Goal: Transaction & Acquisition: Purchase product/service

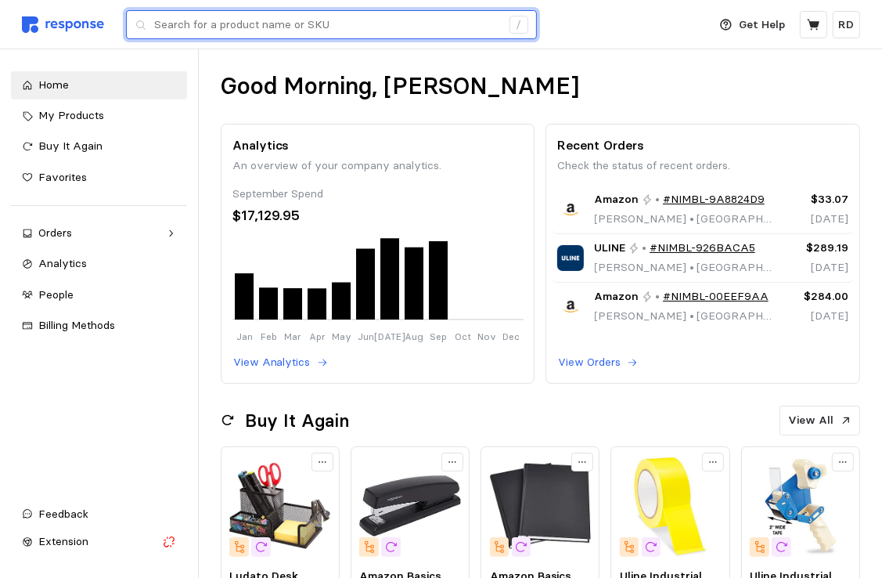
click at [276, 23] on input "text" at bounding box center [327, 25] width 347 height 28
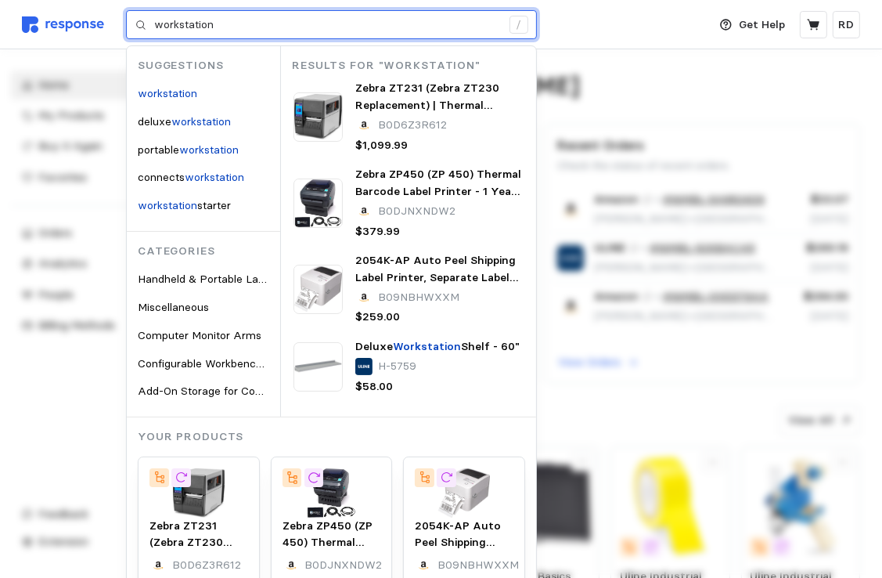
type input "workstation"
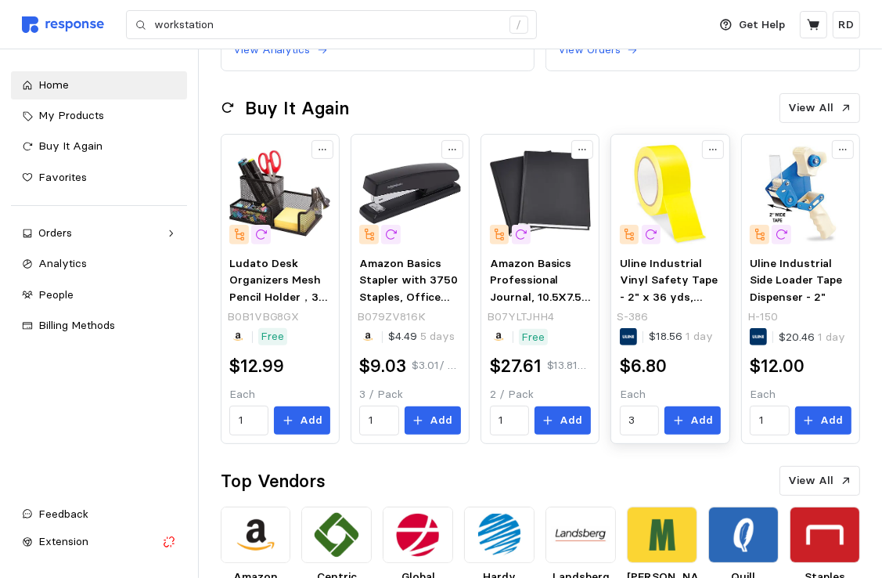
scroll to position [313, 0]
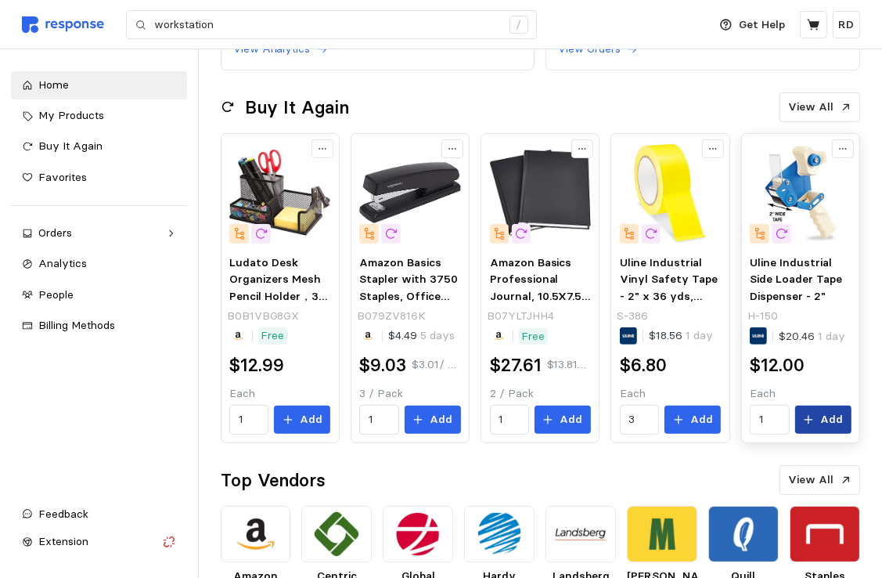
click at [809, 420] on icon at bounding box center [808, 419] width 11 height 11
click at [827, 421] on p "Add" at bounding box center [831, 419] width 23 height 17
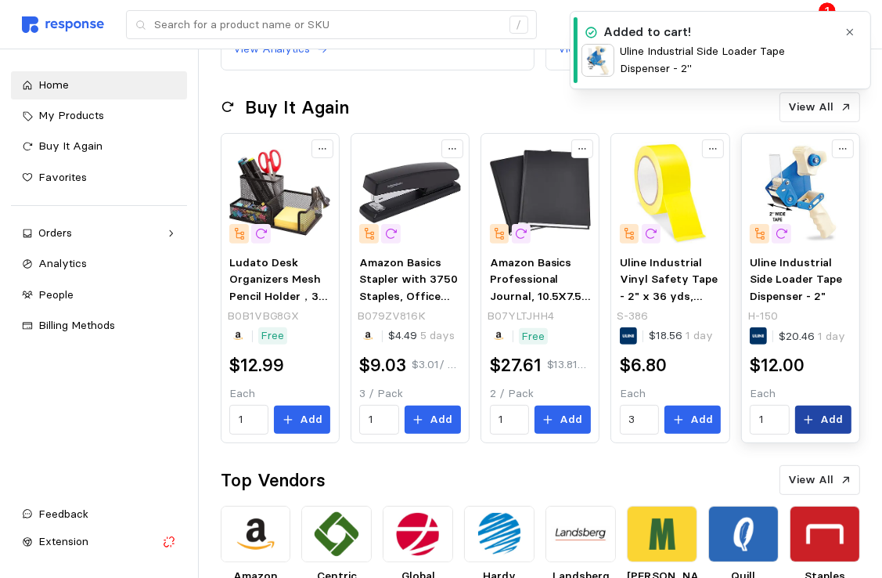
click at [827, 421] on p "Add" at bounding box center [831, 419] width 23 height 17
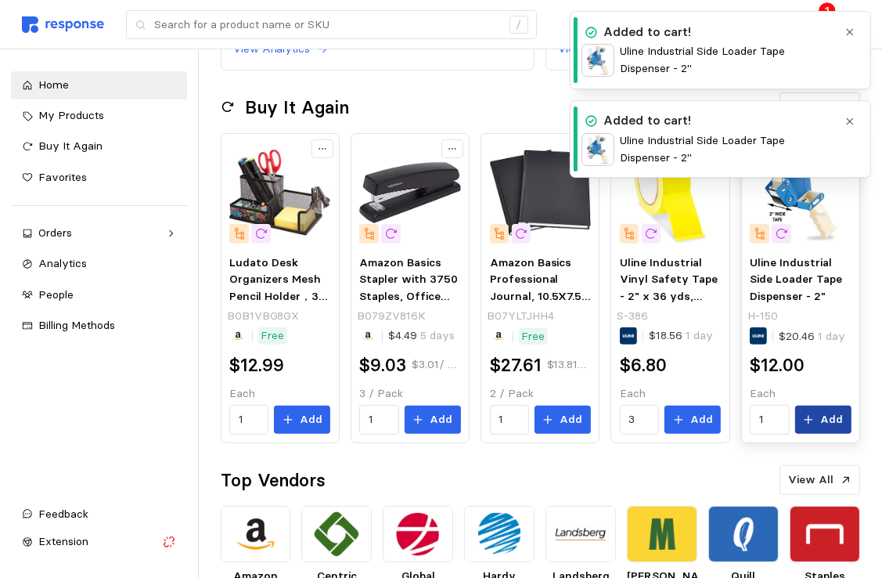
click at [827, 421] on p "Add" at bounding box center [831, 419] width 23 height 17
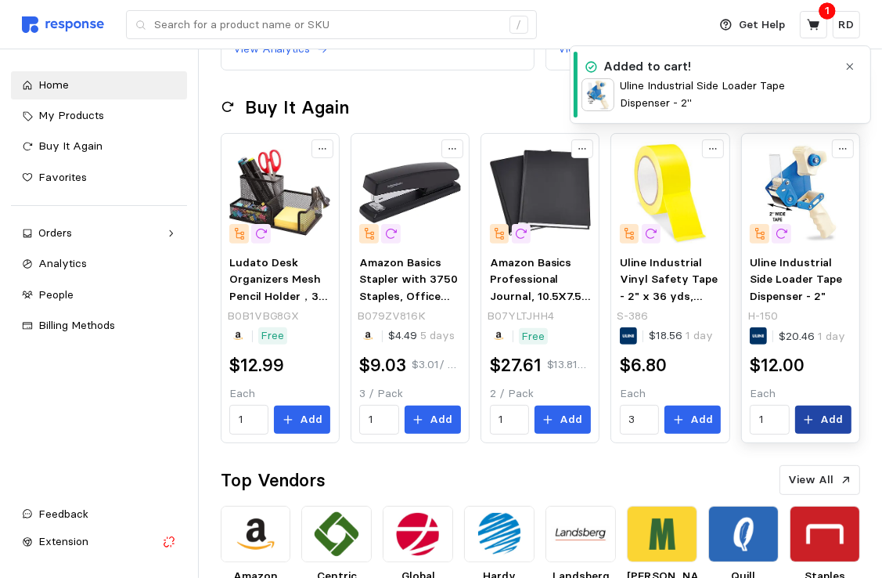
click at [827, 421] on p "Add" at bounding box center [831, 419] width 23 height 17
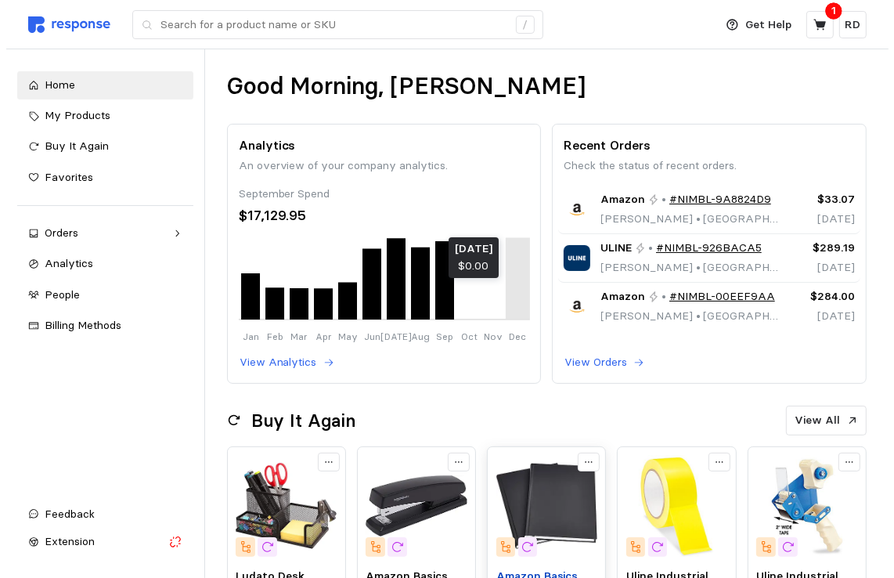
scroll to position [56, 0]
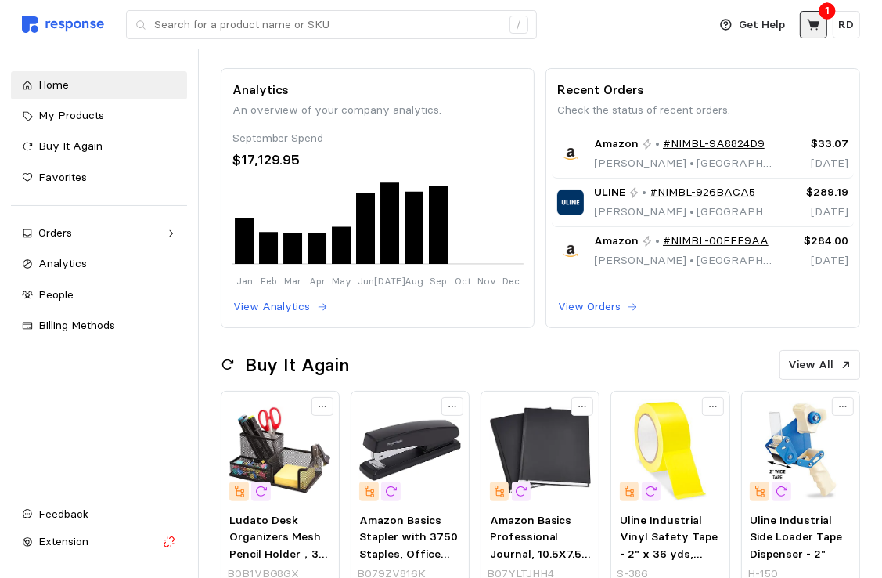
click at [811, 25] on icon at bounding box center [813, 24] width 13 height 11
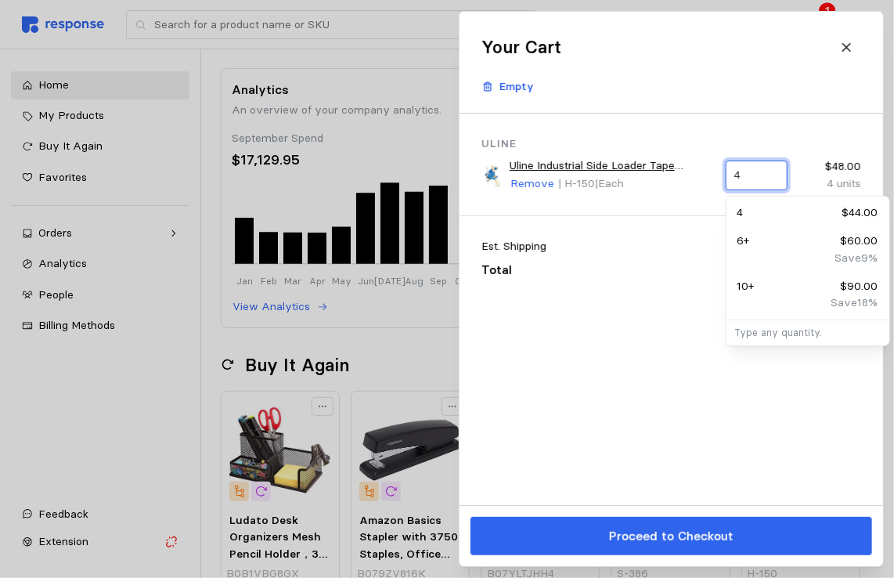
click at [755, 178] on input "4" at bounding box center [756, 175] width 44 height 28
type input "5"
click at [755, 397] on div "Uline Uline Industrial Side Loader Tape Dispenser - 2" Remove | H-150 | Each 5 …" at bounding box center [670, 308] width 423 height 391
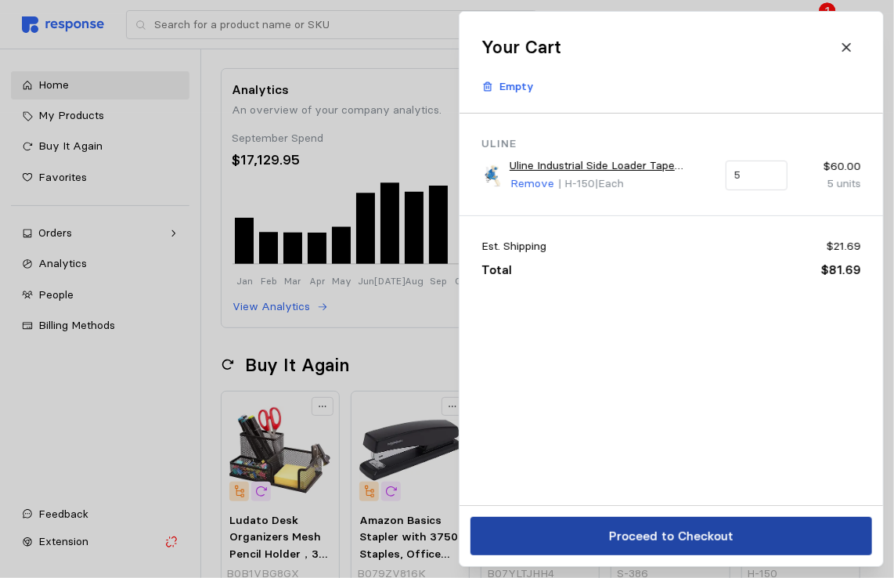
click at [728, 530] on p "Proceed to Checkout" at bounding box center [670, 536] width 124 height 20
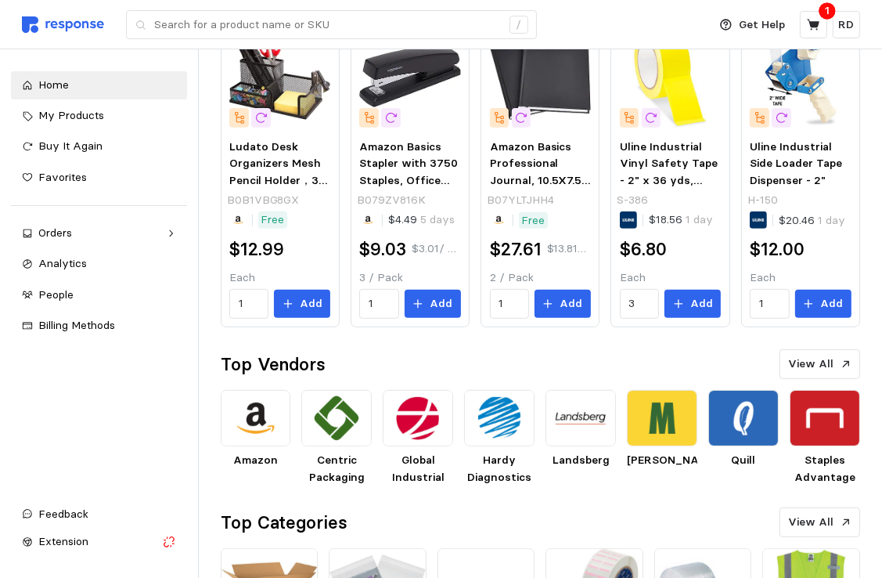
scroll to position [557, 0]
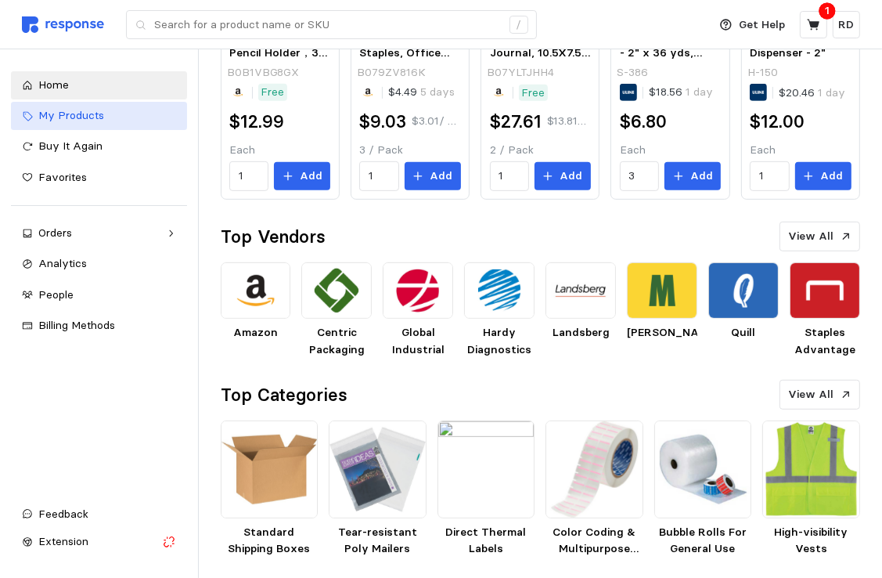
click at [66, 116] on span "My Products" at bounding box center [71, 115] width 66 height 14
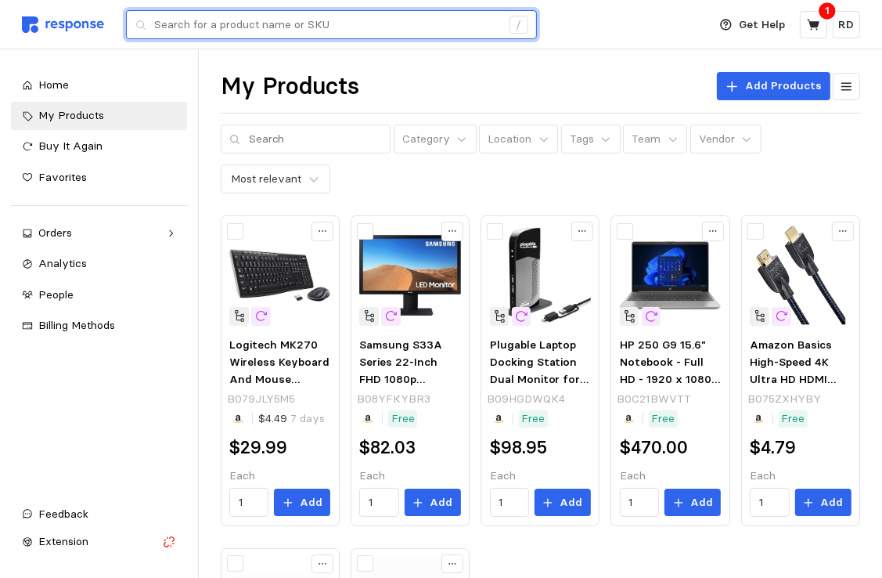
click at [225, 26] on input "text" at bounding box center [327, 25] width 347 height 28
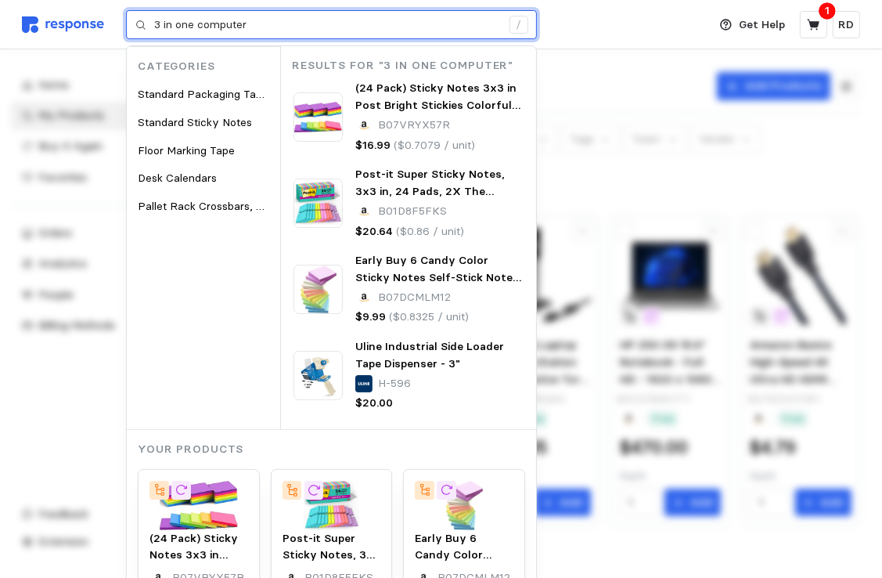
type input "3 in one computer"
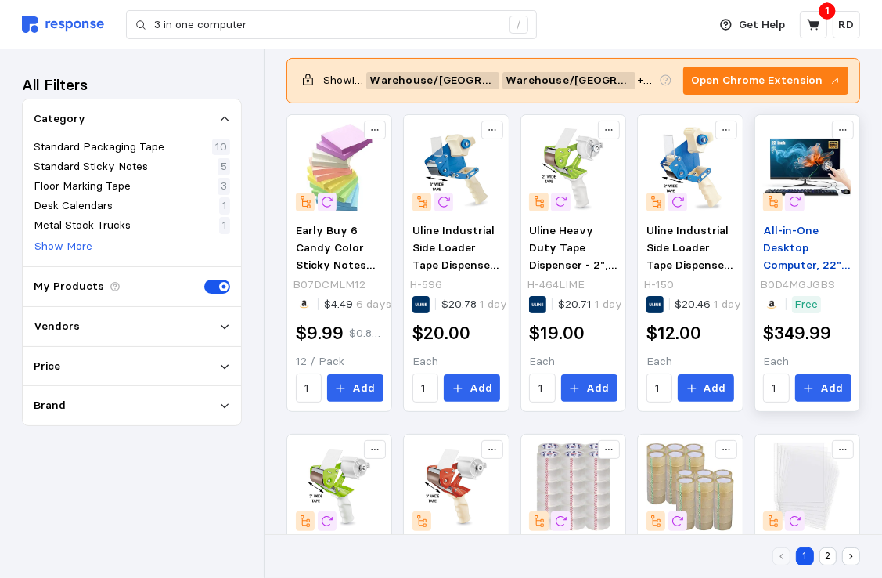
scroll to position [160, 0]
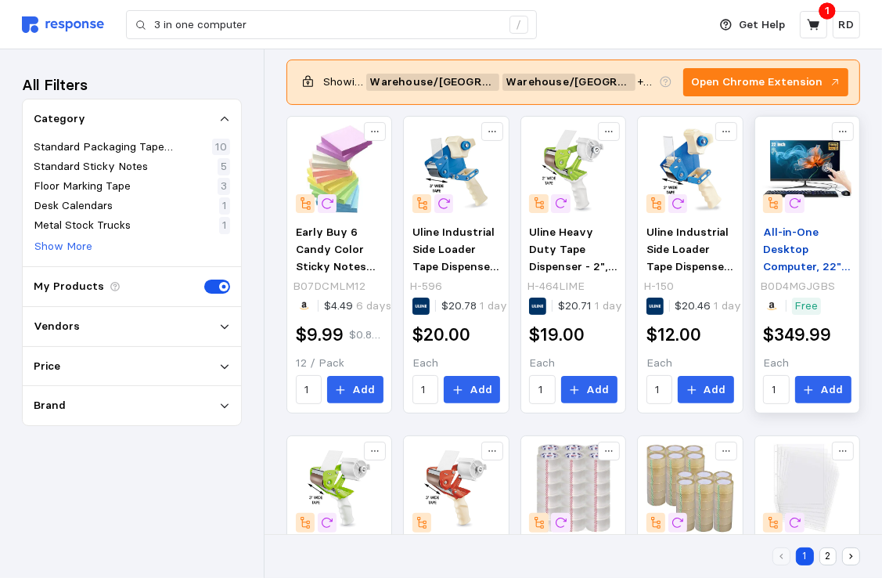
click at [786, 232] on span "All-in-One Desktop Computer, 22" FHD All-in-One PC Touchscreen 8GB RAM 512GB RO…" at bounding box center [807, 359] width 88 height 268
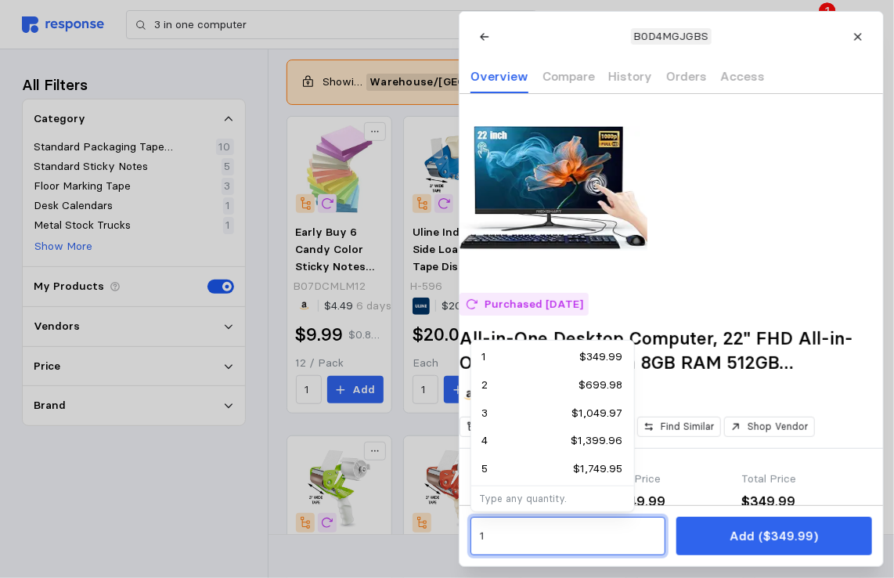
click at [488, 534] on input "1" at bounding box center [567, 536] width 177 height 28
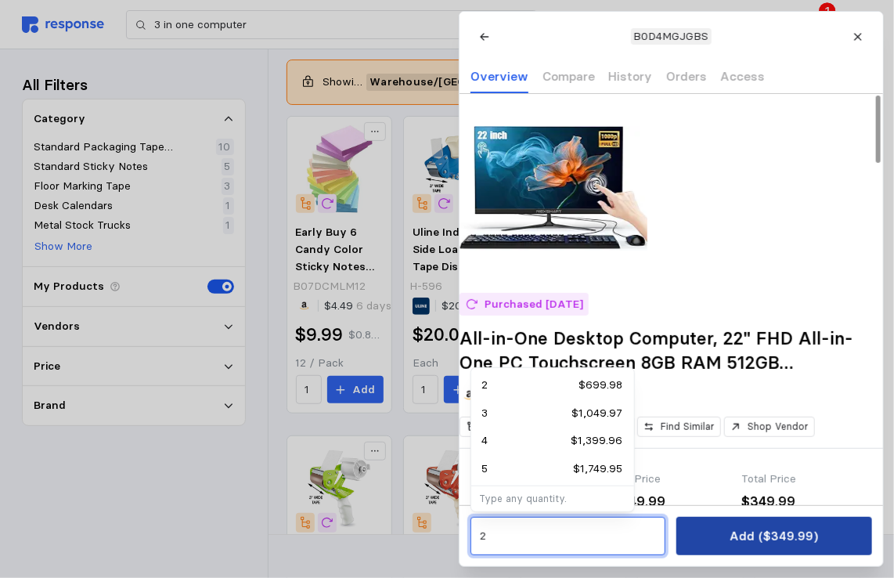
type input "2"
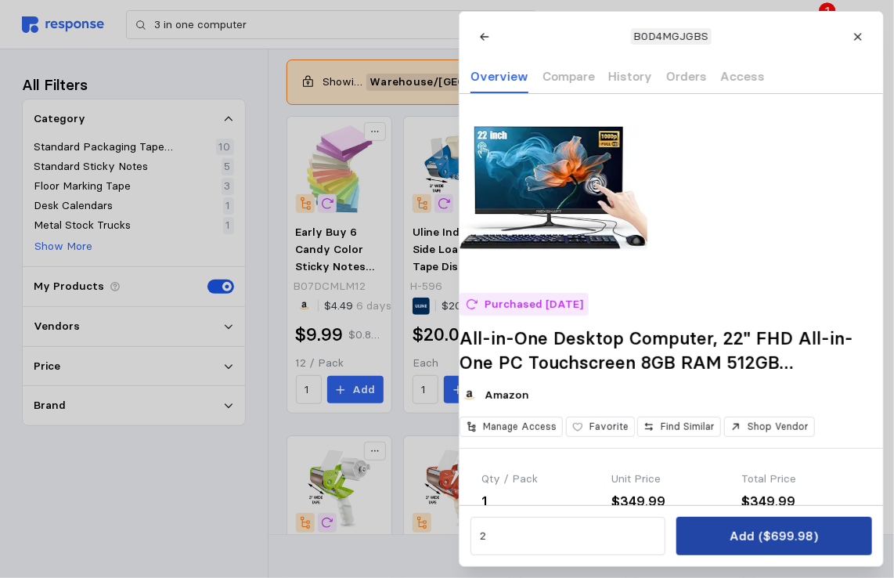
click at [812, 537] on p "Add ($699.98)" at bounding box center [774, 536] width 88 height 20
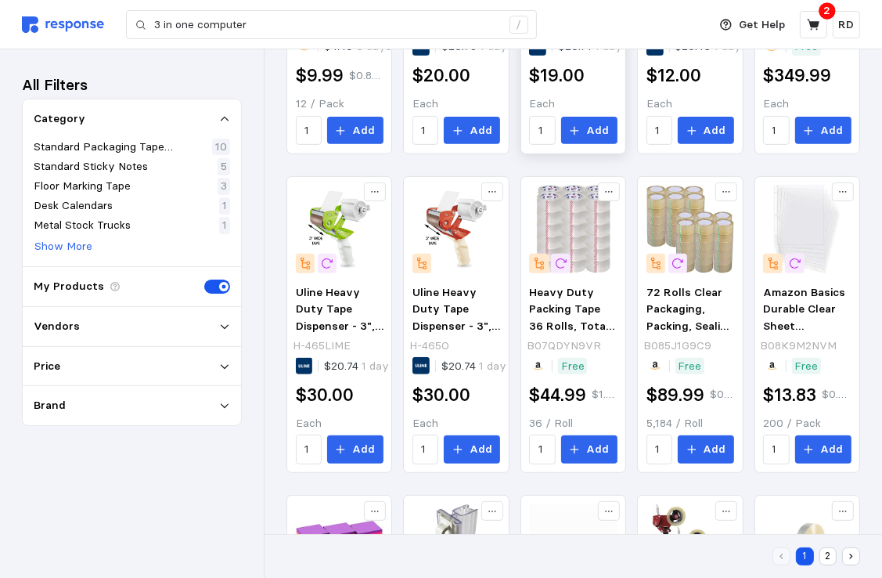
scroll to position [0, 0]
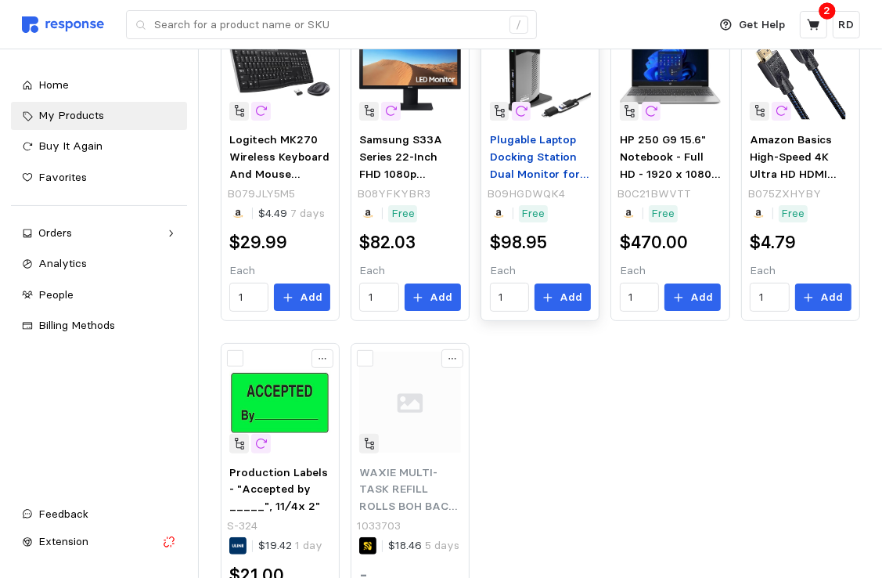
scroll to position [207, 0]
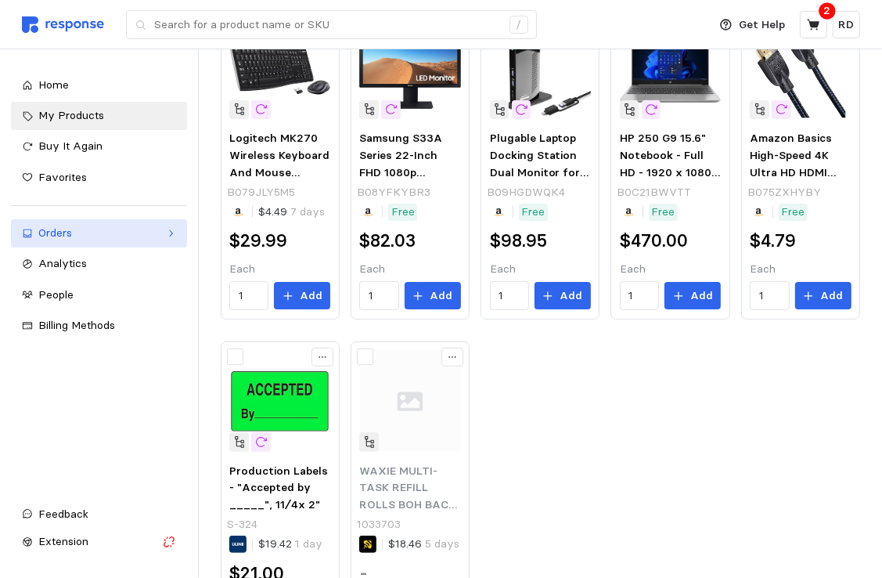
click at [81, 236] on div "Orders" at bounding box center [98, 233] width 121 height 17
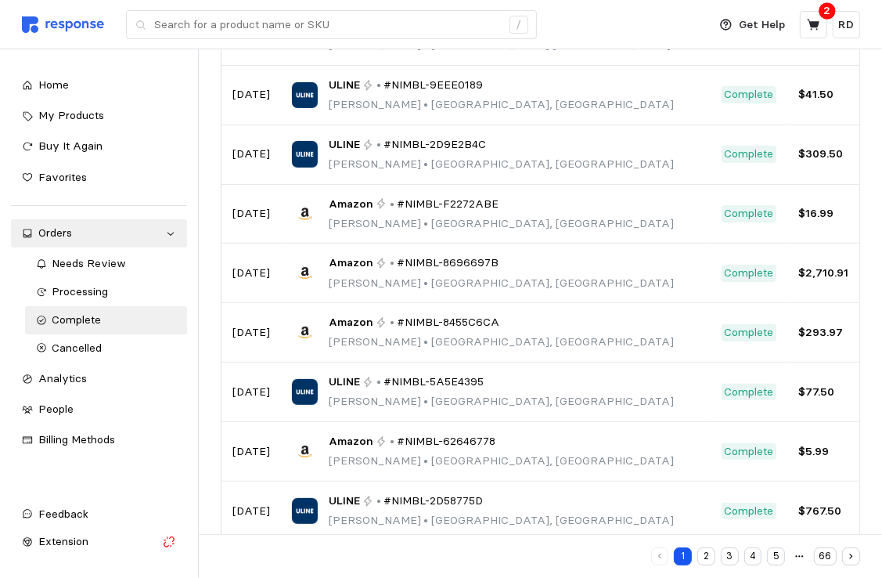
scroll to position [269, 0]
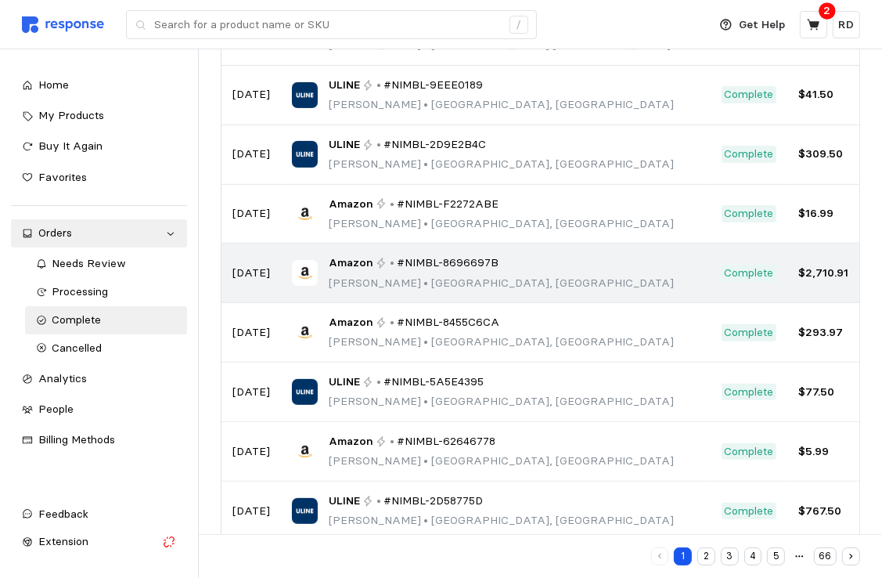
click at [498, 276] on div "Amazon • #NIMBL-8696697B [PERSON_NAME] • [GEOGRAPHIC_DATA], [GEOGRAPHIC_DATA]" at bounding box center [496, 272] width 408 height 37
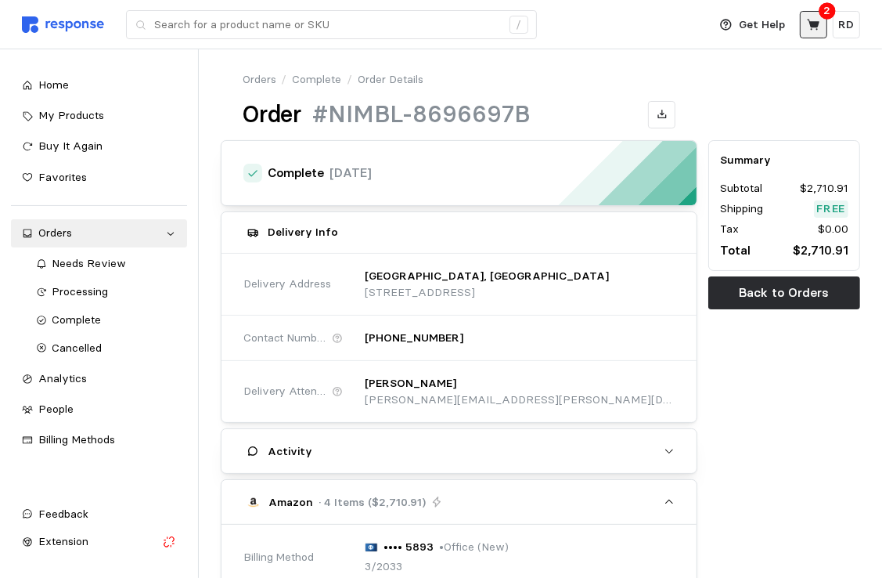
click at [820, 20] on button at bounding box center [813, 24] width 27 height 27
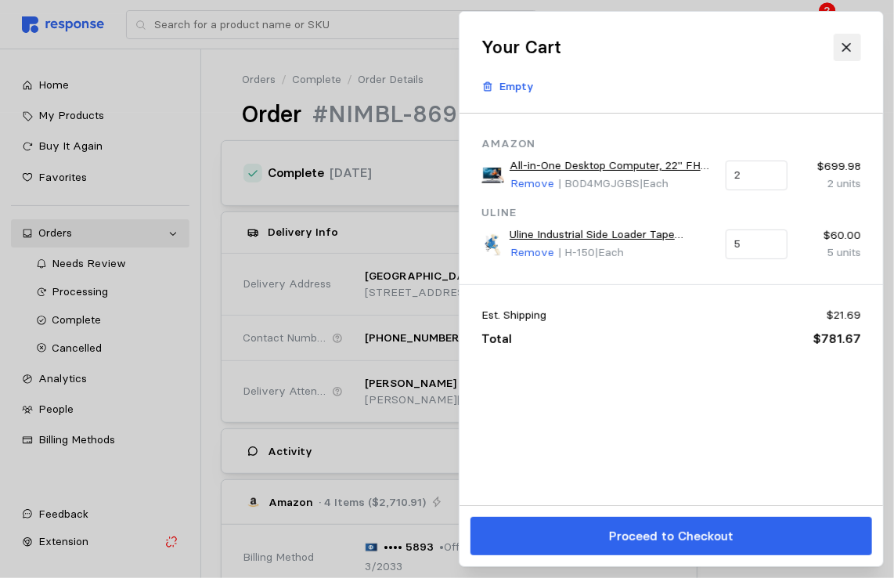
click at [844, 52] on icon at bounding box center [847, 48] width 14 height 14
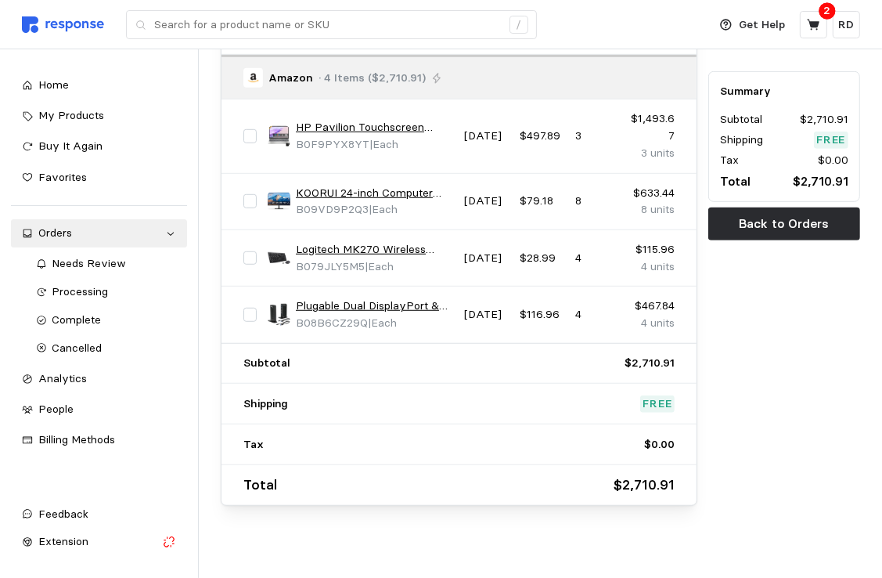
scroll to position [760, 0]
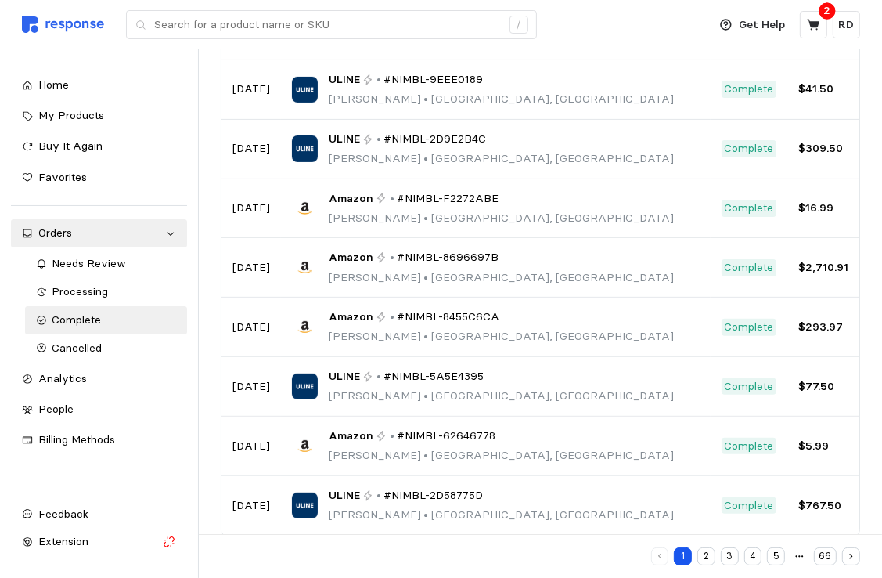
scroll to position [295, 0]
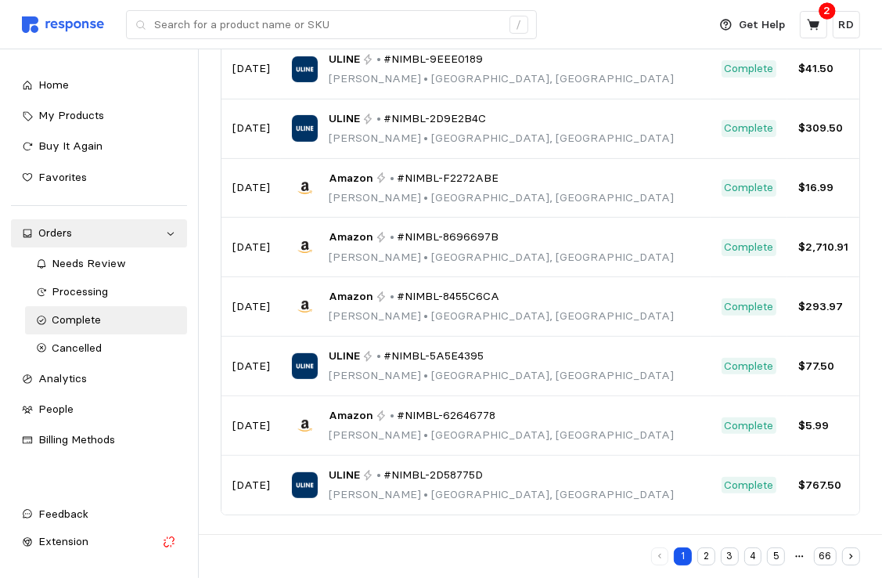
click at [704, 557] on button "2" at bounding box center [706, 556] width 18 height 18
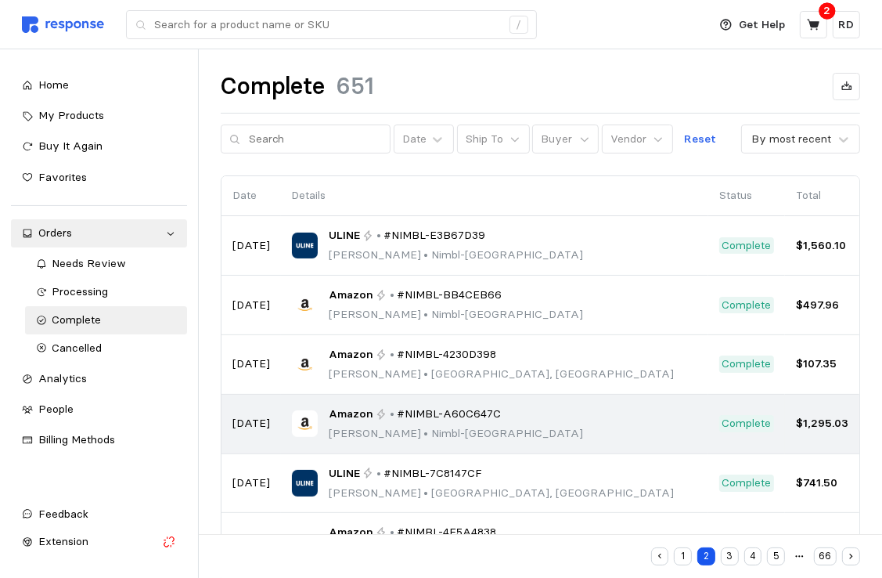
click at [565, 428] on div "Amazon • #NIMBL-A60C647C [PERSON_NAME] • Nimbl-[GEOGRAPHIC_DATA]" at bounding box center [494, 423] width 405 height 37
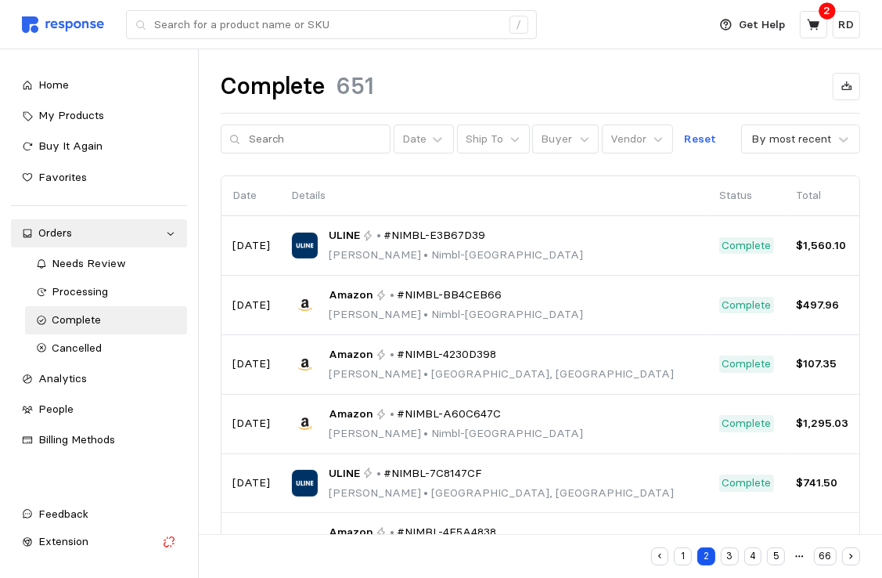
click at [728, 558] on button "3" at bounding box center [730, 556] width 18 height 18
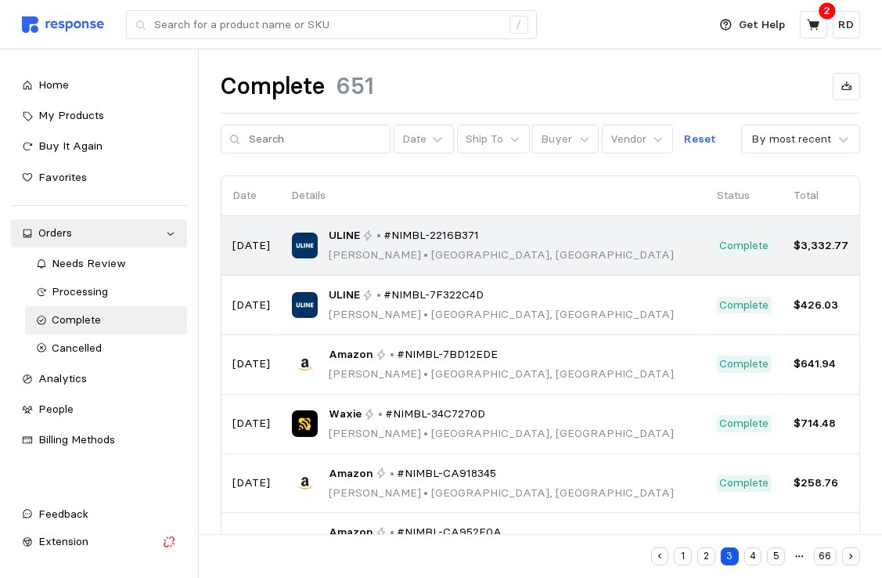
click at [453, 241] on span "#NIMBL-2216B371" at bounding box center [431, 235] width 95 height 17
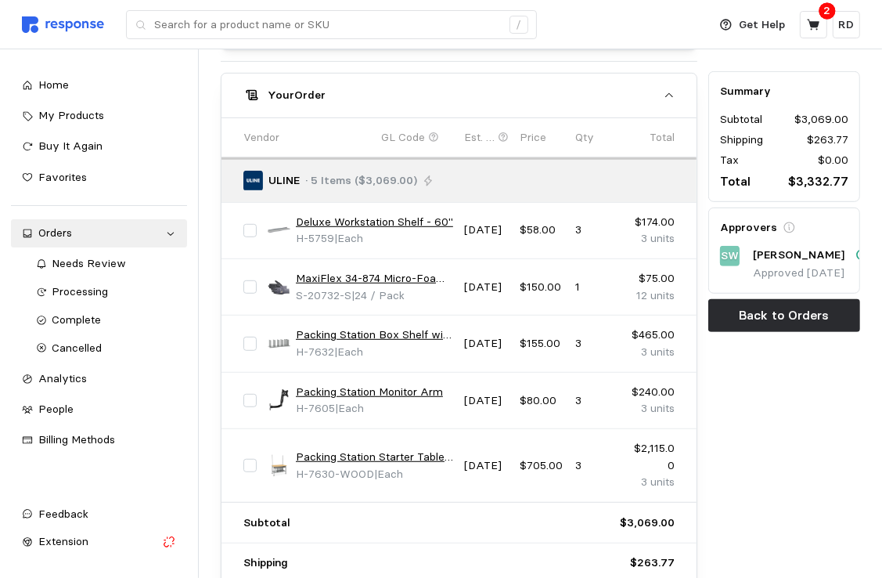
scroll to position [629, 0]
click at [338, 452] on link "Packing Station Starter Table - 60 x 36", Composite Wood Top" at bounding box center [374, 456] width 157 height 17
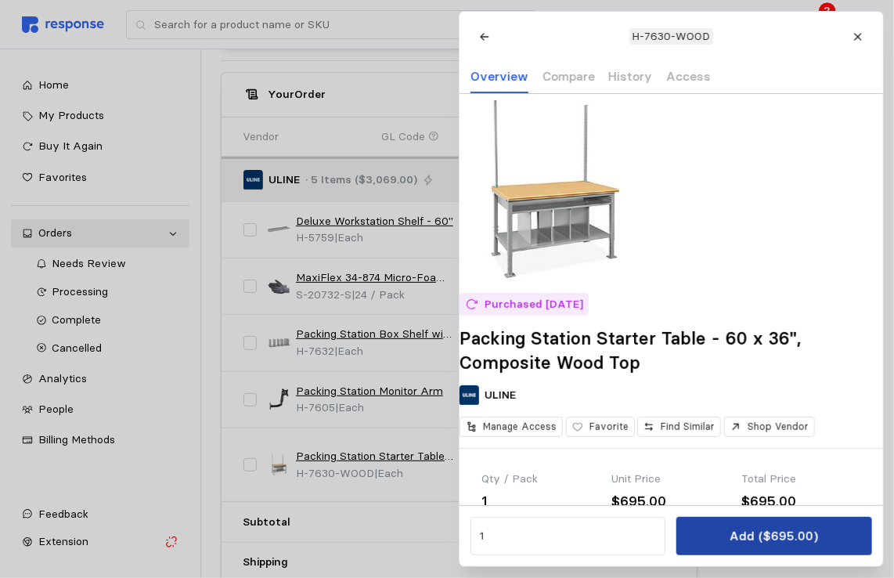
click at [776, 537] on p "Add ($695.00)" at bounding box center [774, 536] width 88 height 20
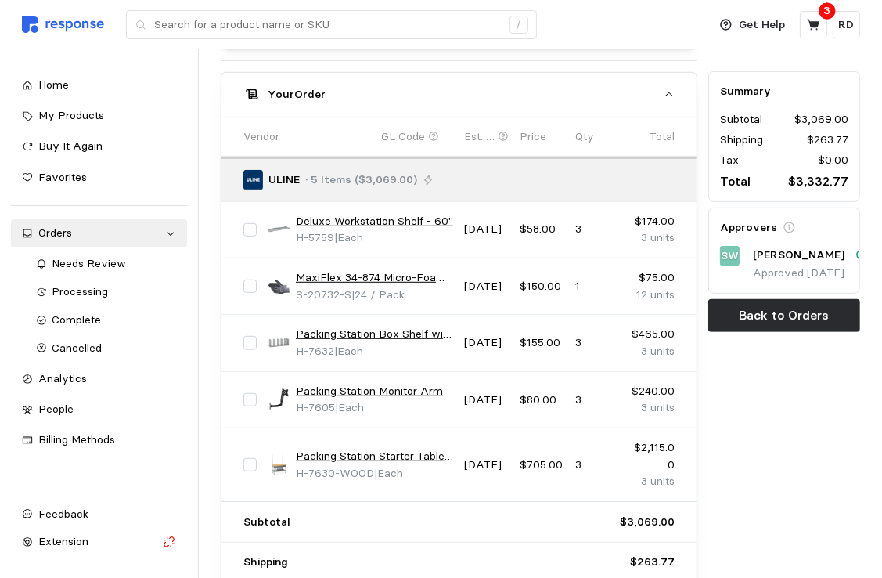
click at [342, 330] on link "Packing Station Box Shelf with Dividers - 60"" at bounding box center [374, 334] width 157 height 17
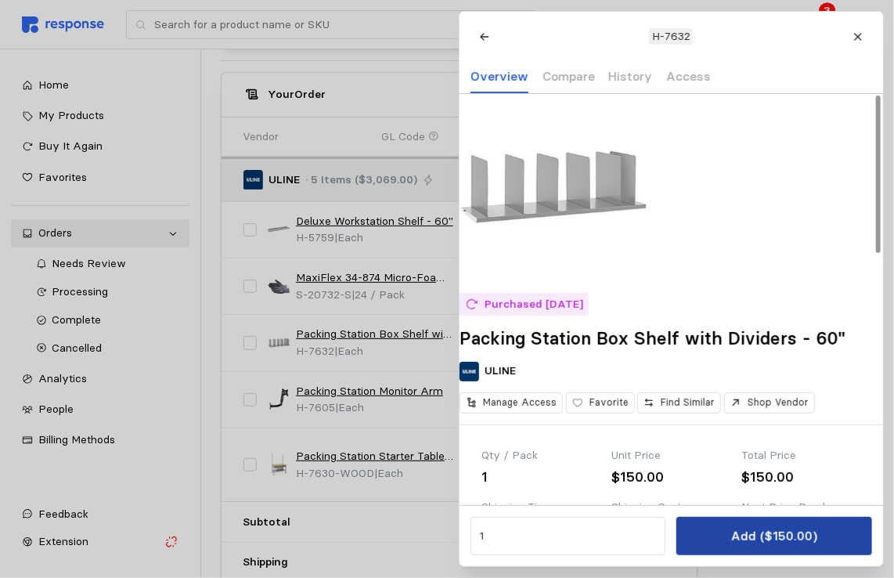
click at [785, 537] on p "Add ($150.00)" at bounding box center [773, 536] width 86 height 20
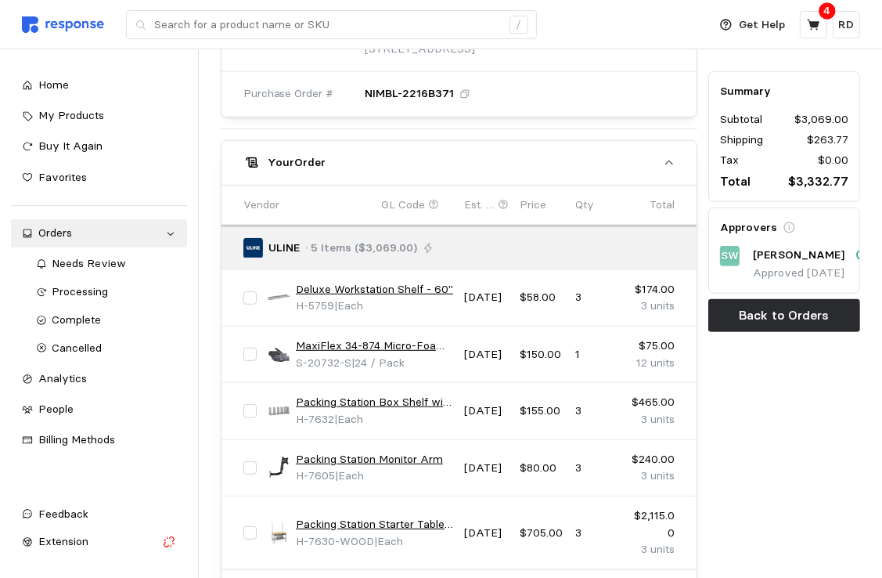
scroll to position [560, 0]
click at [392, 289] on link "Deluxe Workstation Shelf - 60"" at bounding box center [374, 290] width 157 height 17
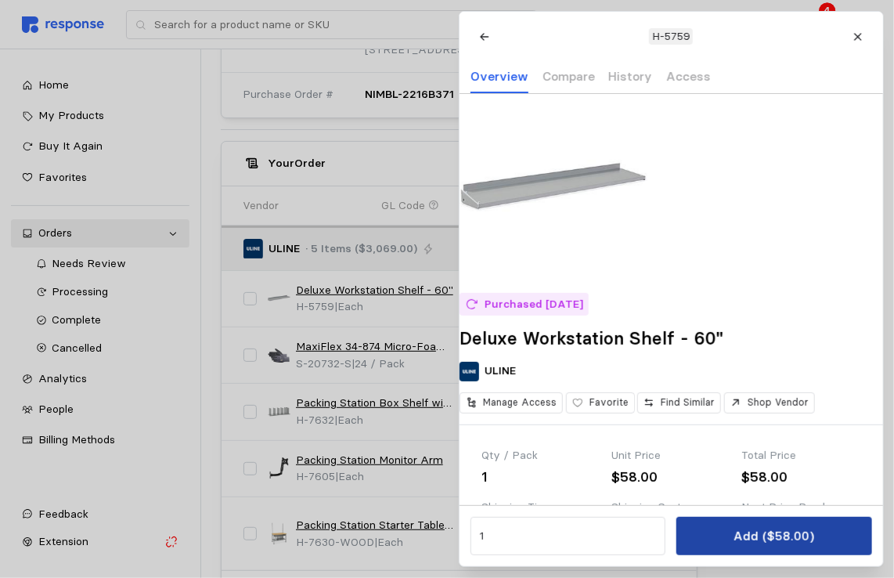
click at [802, 533] on p "Add ($58.00)" at bounding box center [773, 536] width 81 height 20
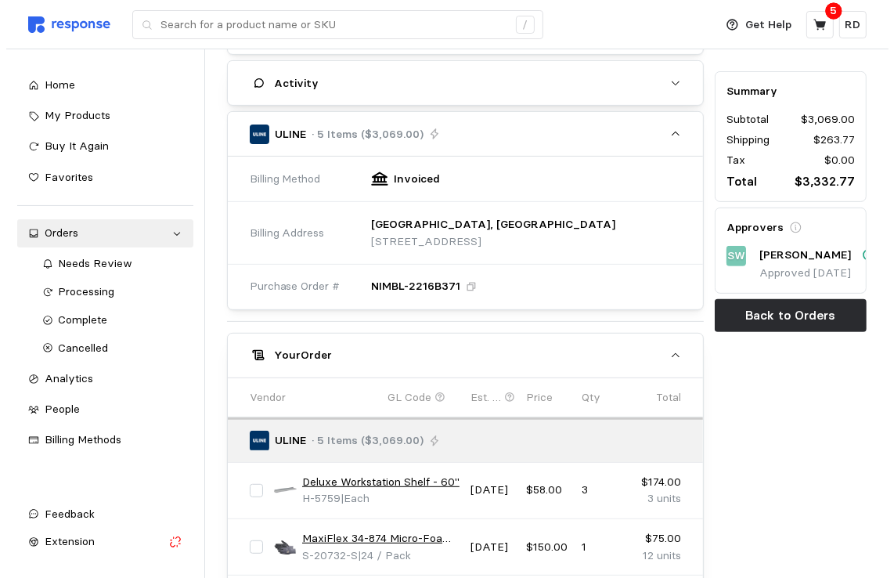
scroll to position [0, 0]
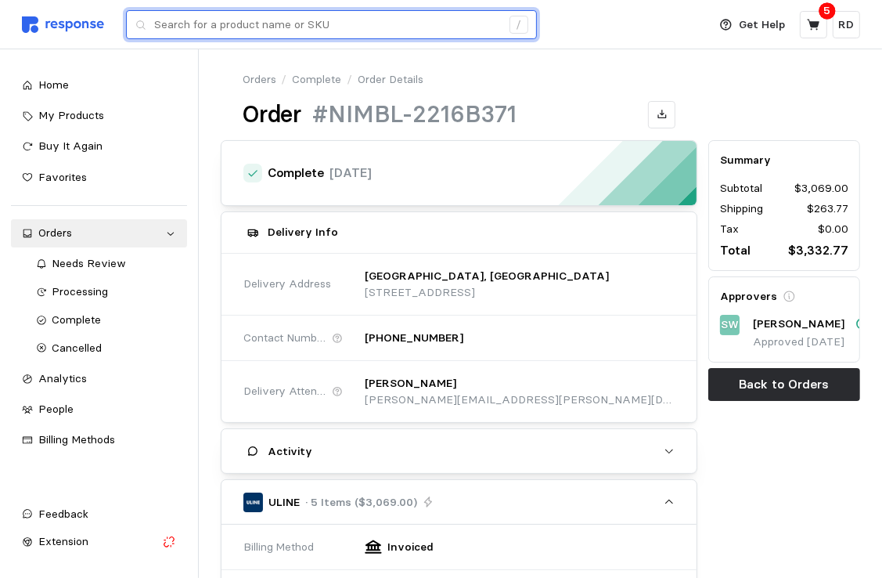
click at [206, 26] on input "text" at bounding box center [327, 25] width 347 height 28
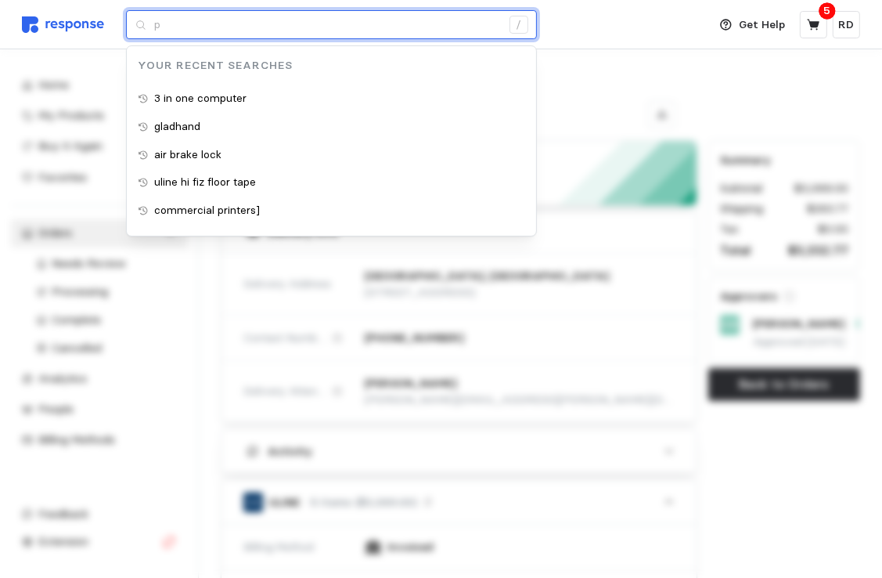
click at [206, 26] on input "p" at bounding box center [327, 25] width 347 height 28
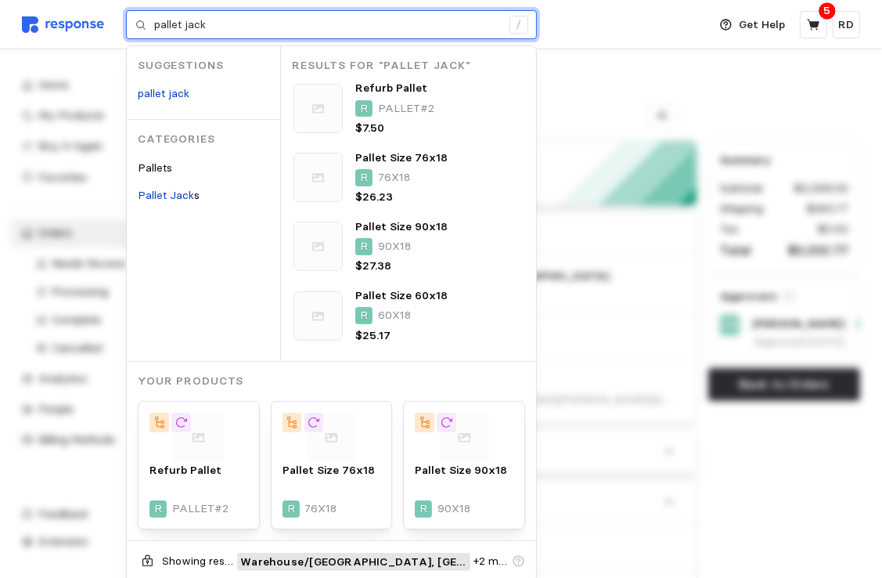
click at [206, 26] on input "pallet jack" at bounding box center [327, 25] width 347 height 28
click at [170, 102] on p "pallet jack" at bounding box center [164, 93] width 52 height 17
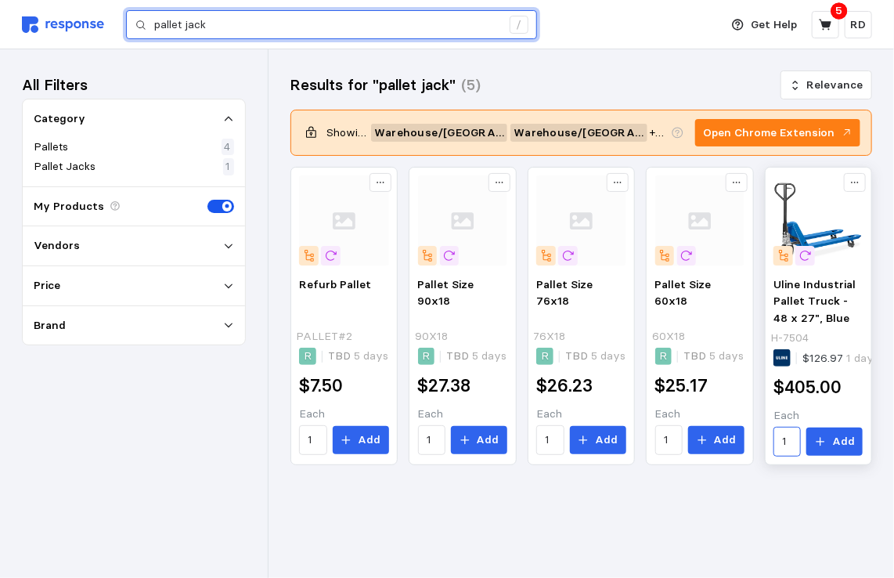
type input "pallet jack"
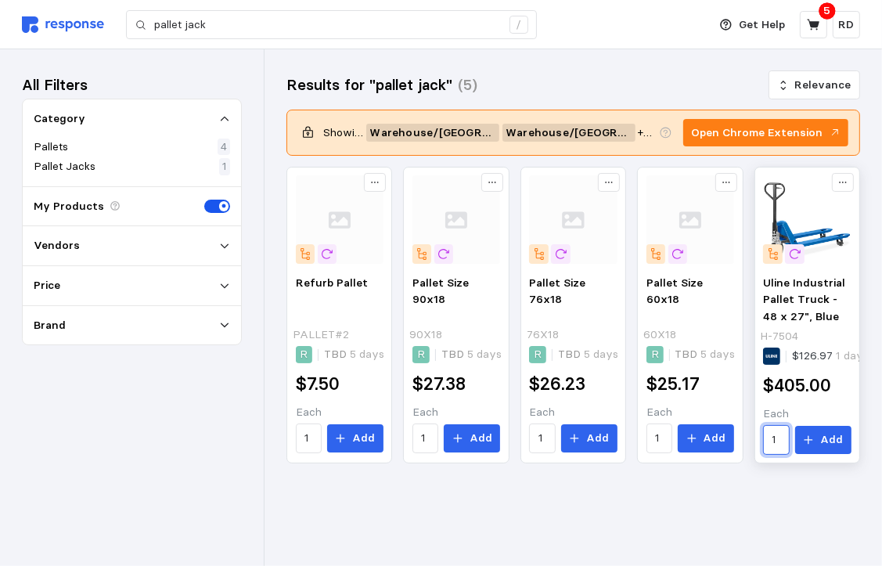
click at [789, 449] on div "1" at bounding box center [776, 440] width 26 height 30
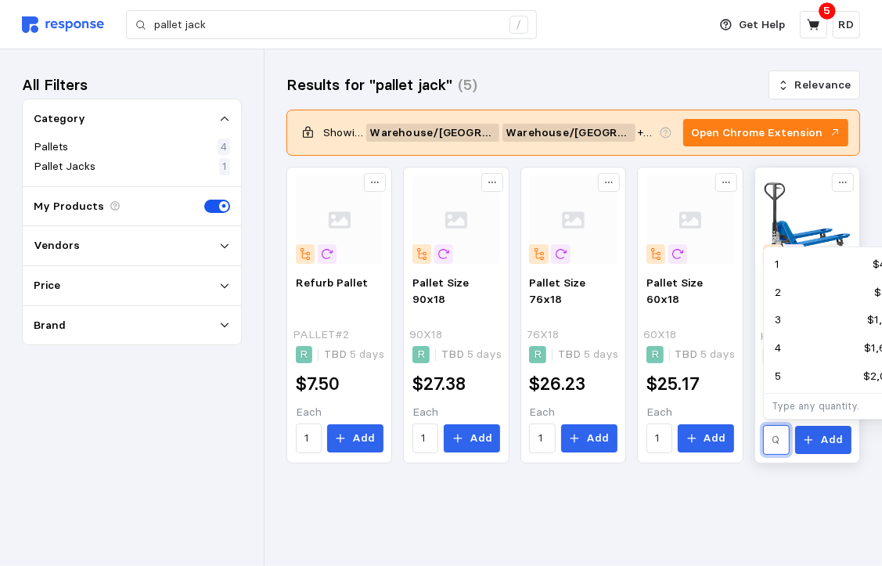
type input "4"
type input "5"
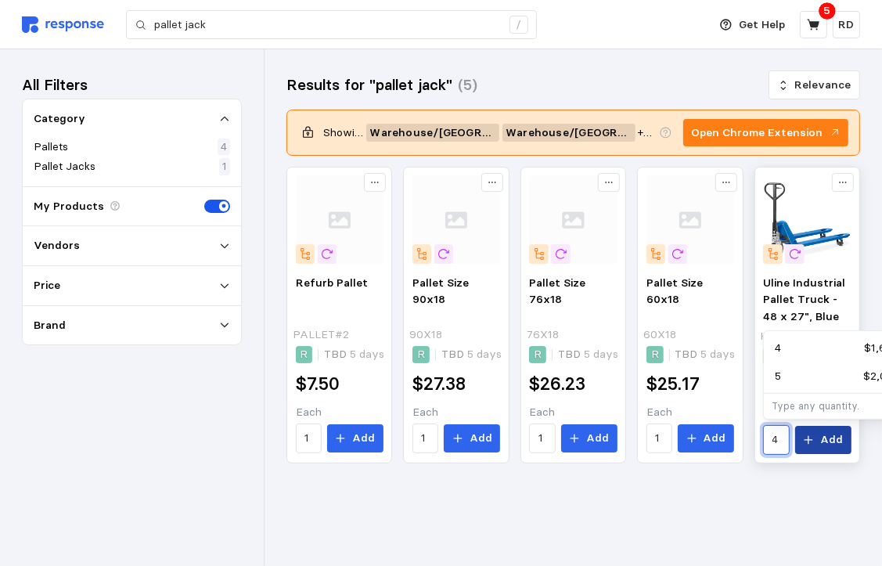
type input "4"
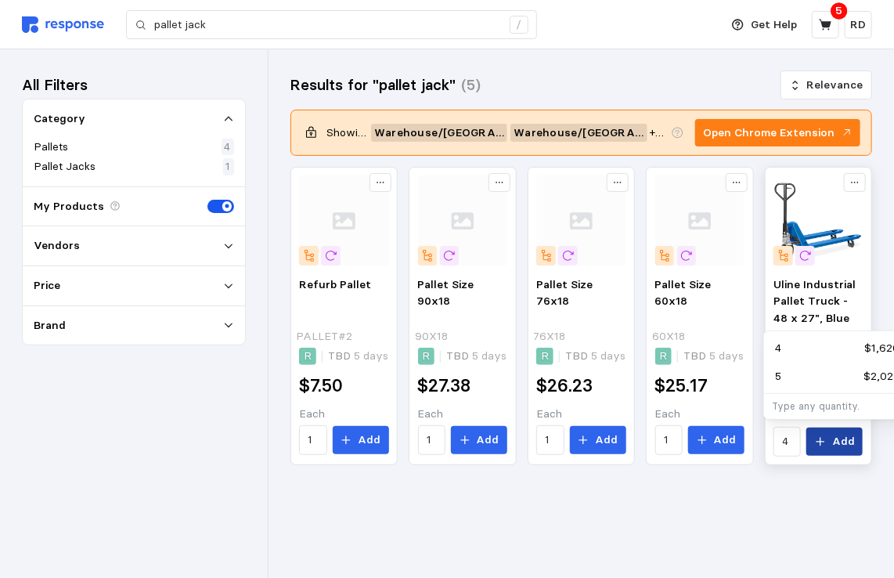
click at [826, 453] on div "4 Add" at bounding box center [817, 442] width 89 height 30
click at [837, 443] on p "Add" at bounding box center [843, 441] width 23 height 17
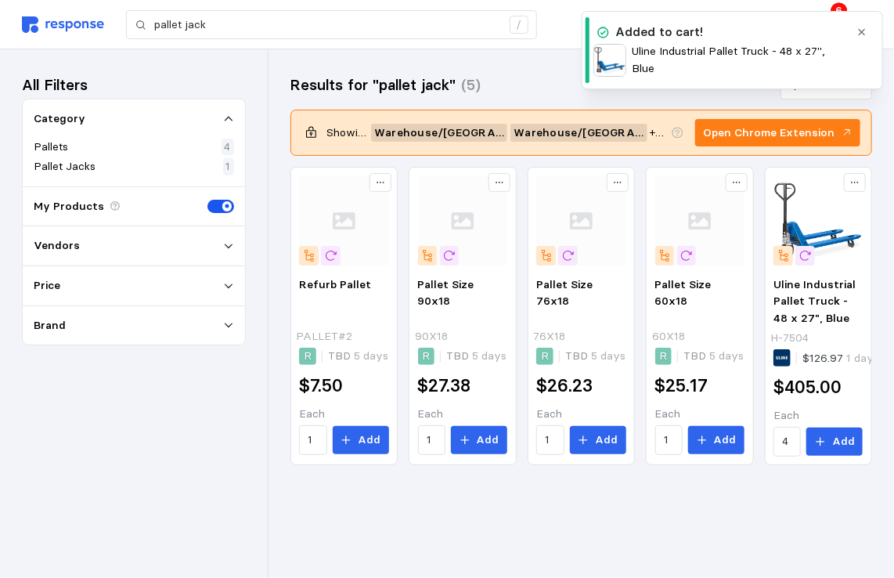
click at [733, 509] on div "Results for "pallet jack" (5) Relevance Showing results for Warehouse / [GEOGRA…" at bounding box center [580, 289] width 625 height 481
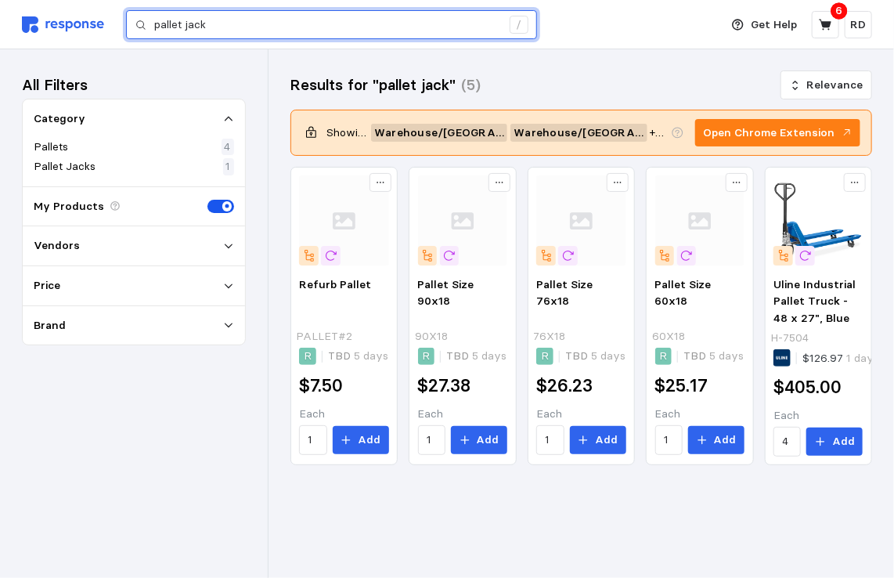
click at [231, 26] on input "pallet jack" at bounding box center [327, 25] width 347 height 28
type input "p"
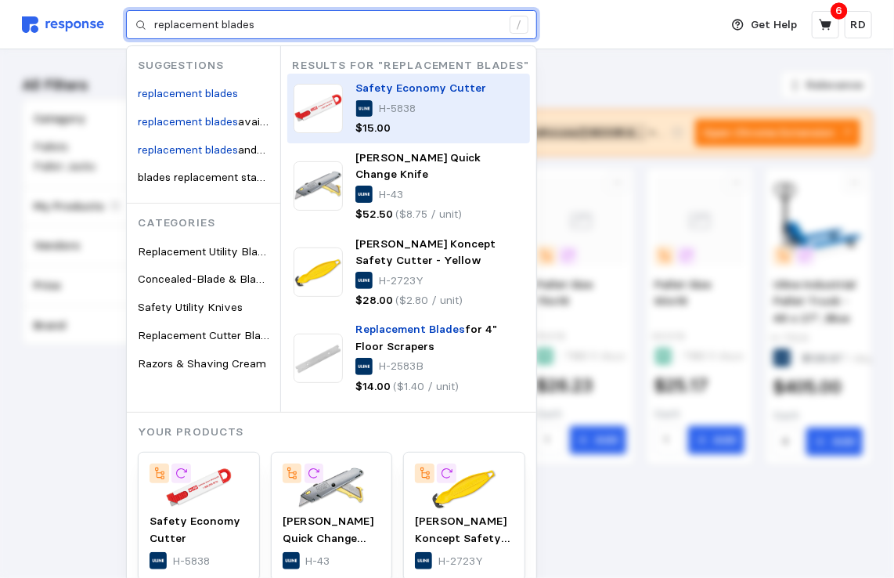
click at [432, 100] on div "H-5838" at bounding box center [420, 108] width 131 height 17
type input "replacement blades"
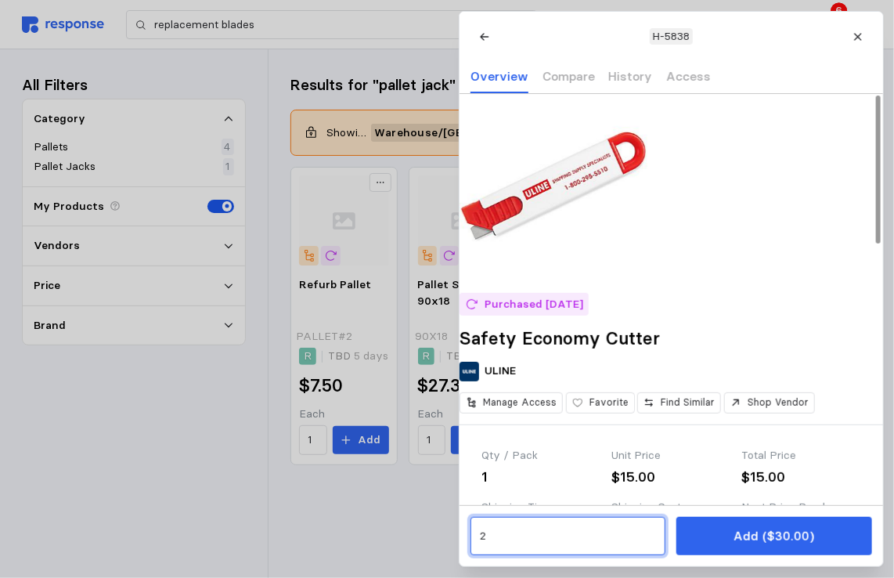
click at [495, 534] on input "2" at bounding box center [567, 536] width 177 height 28
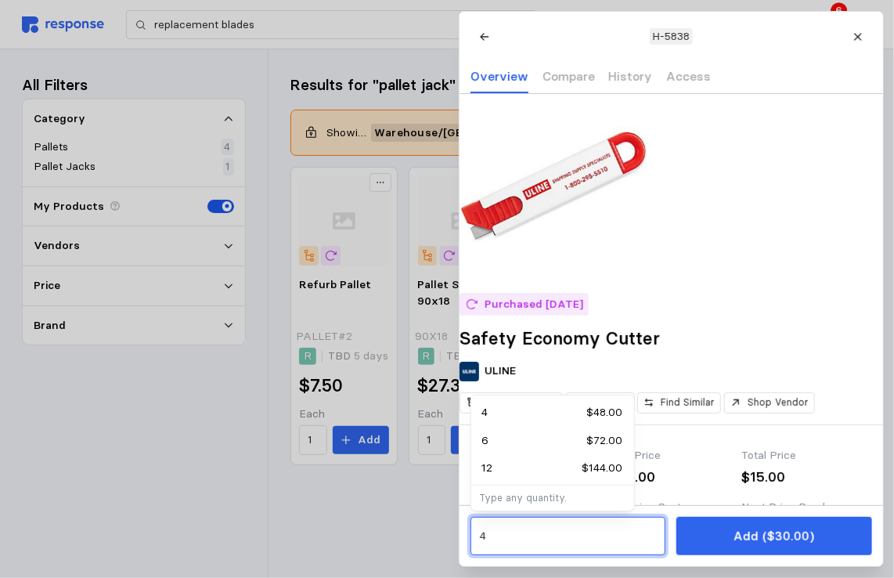
click at [539, 408] on div "4 $48.00" at bounding box center [552, 412] width 141 height 17
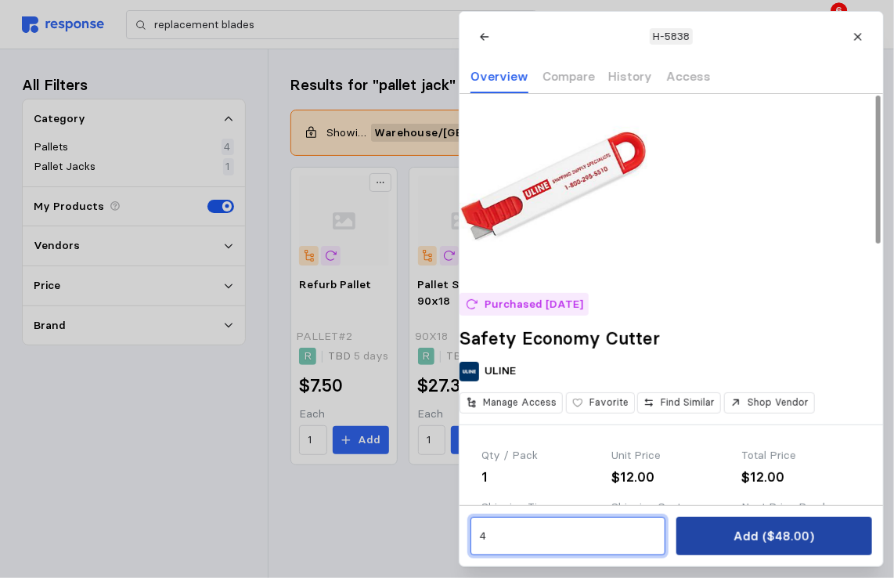
type input "4"
click at [795, 535] on p "Add ($48.00)" at bounding box center [773, 536] width 81 height 20
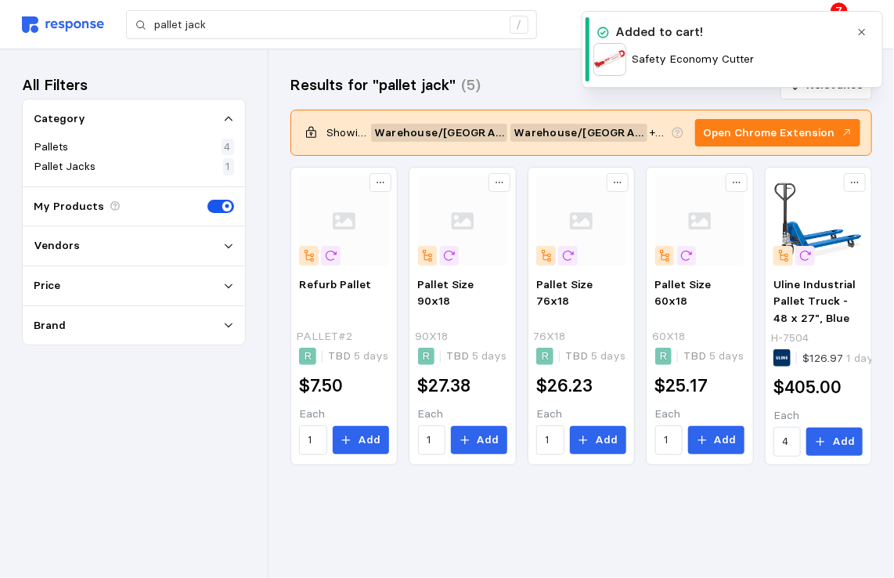
click at [861, 31] on icon "button" at bounding box center [861, 32] width 11 height 11
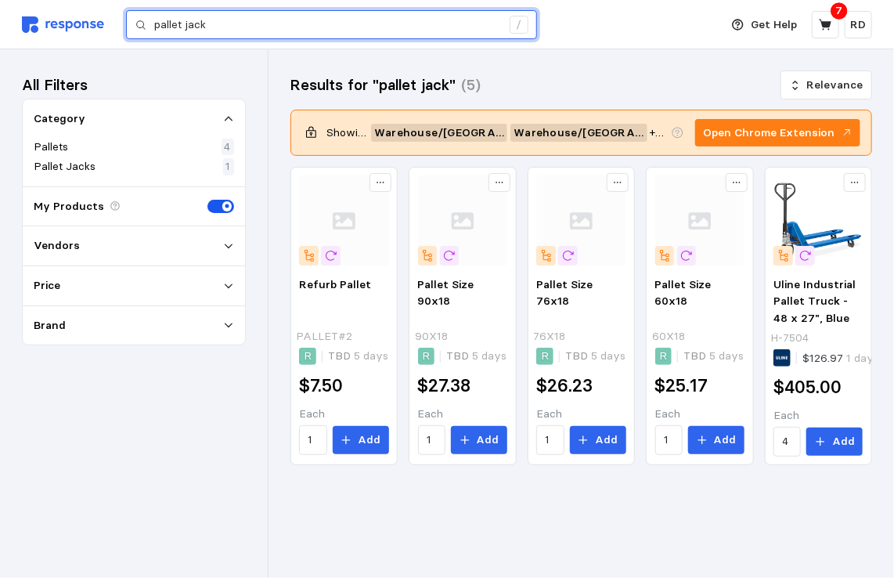
click at [232, 20] on input "pallet jack" at bounding box center [327, 25] width 347 height 28
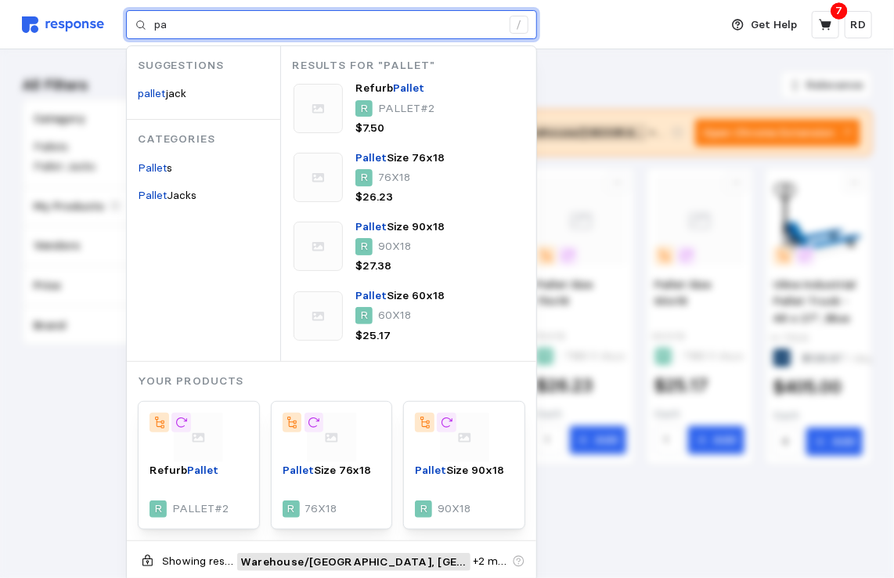
type input "p"
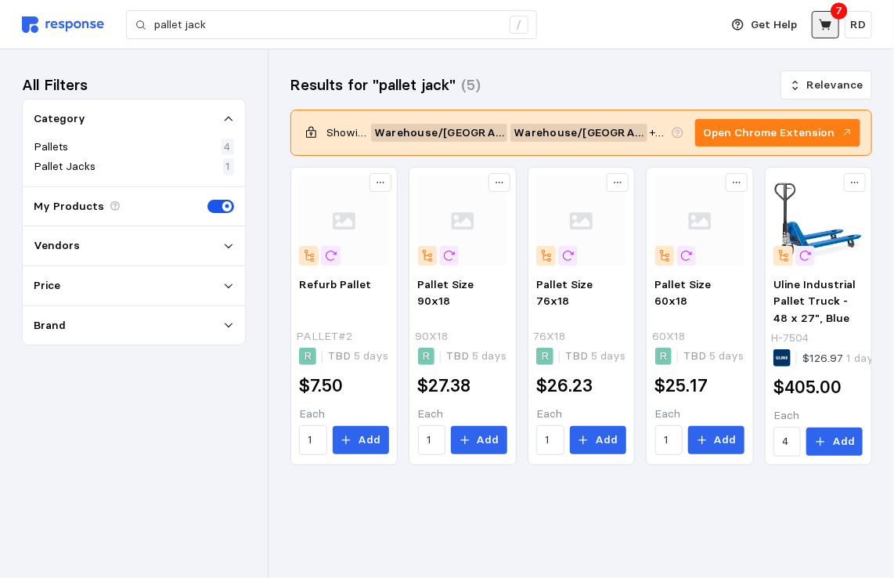
click at [825, 21] on icon at bounding box center [825, 24] width 13 height 11
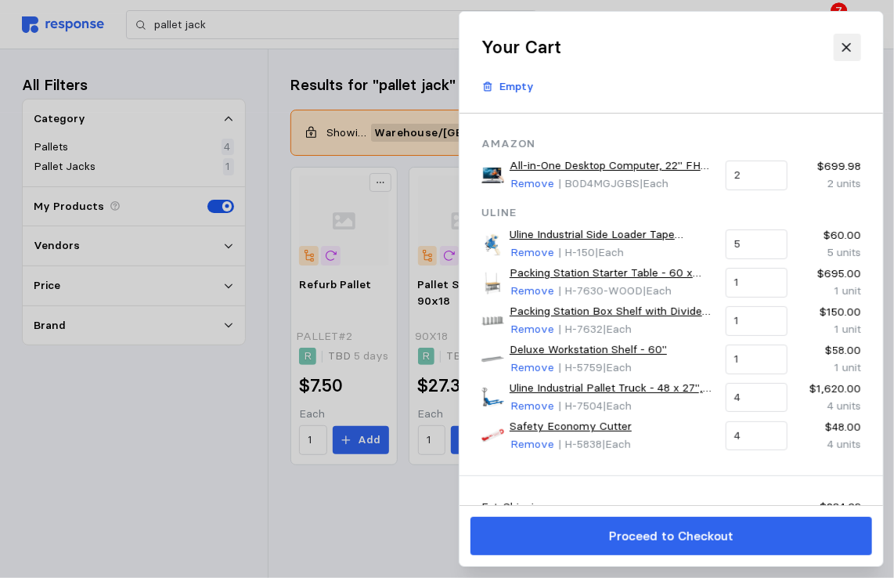
click at [848, 52] on icon at bounding box center [847, 48] width 14 height 14
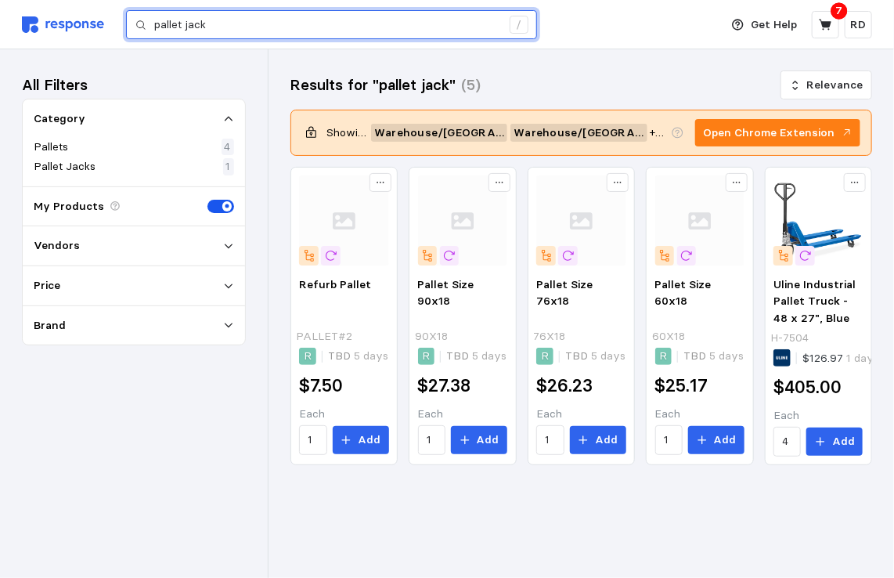
click at [211, 26] on input "pallet jack" at bounding box center [327, 25] width 347 height 28
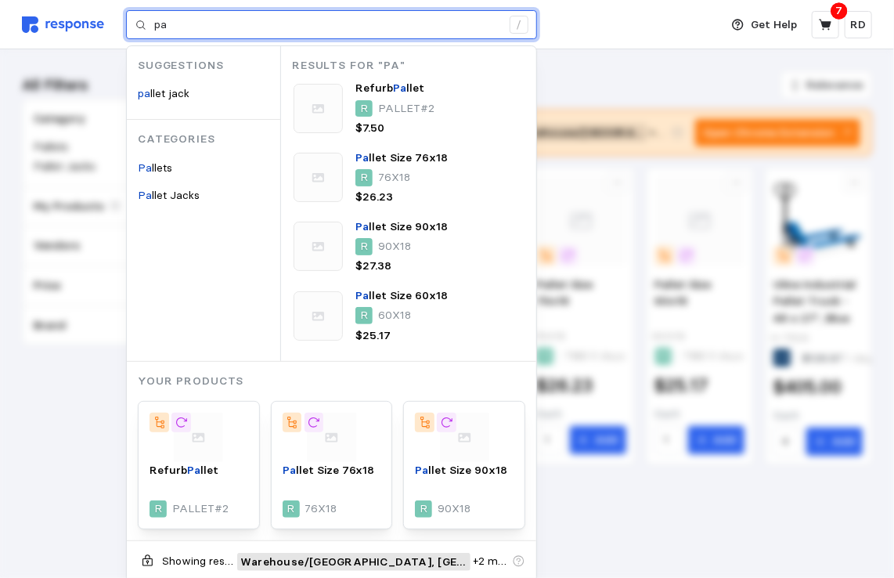
type input "p"
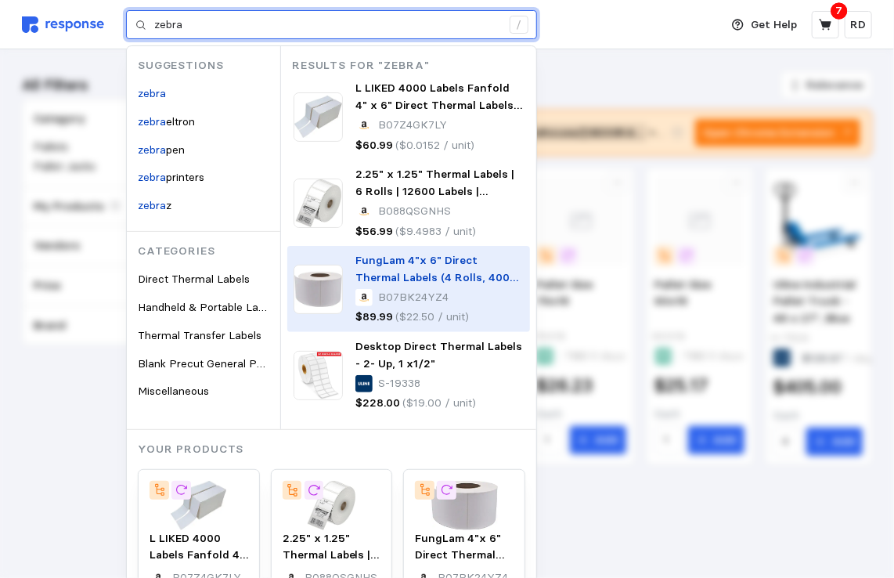
click at [404, 269] on p "FungLam 4"x 6" Direct Thermal Labels (4 Rolls, 4000 Labels) - 3'' Core, Perfora…" at bounding box center [439, 269] width 168 height 34
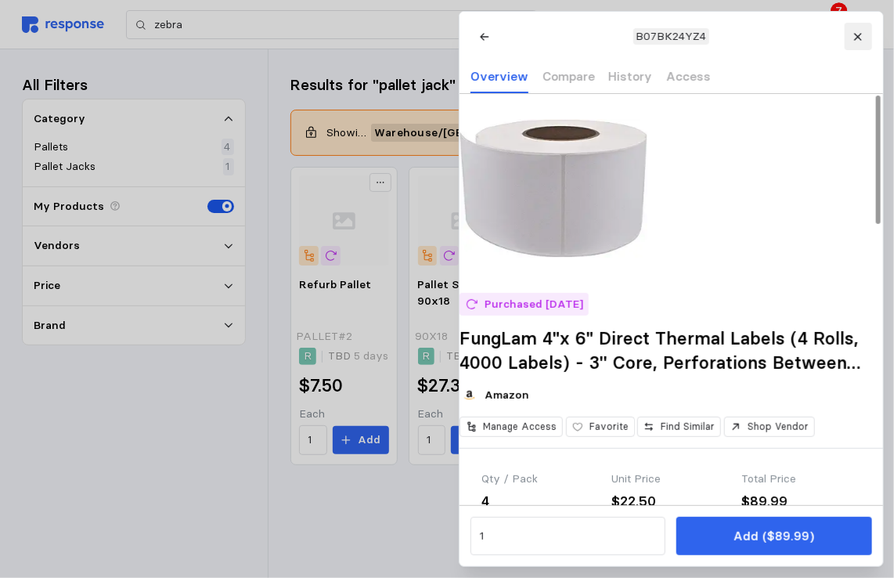
click at [858, 39] on icon at bounding box center [857, 36] width 11 height 11
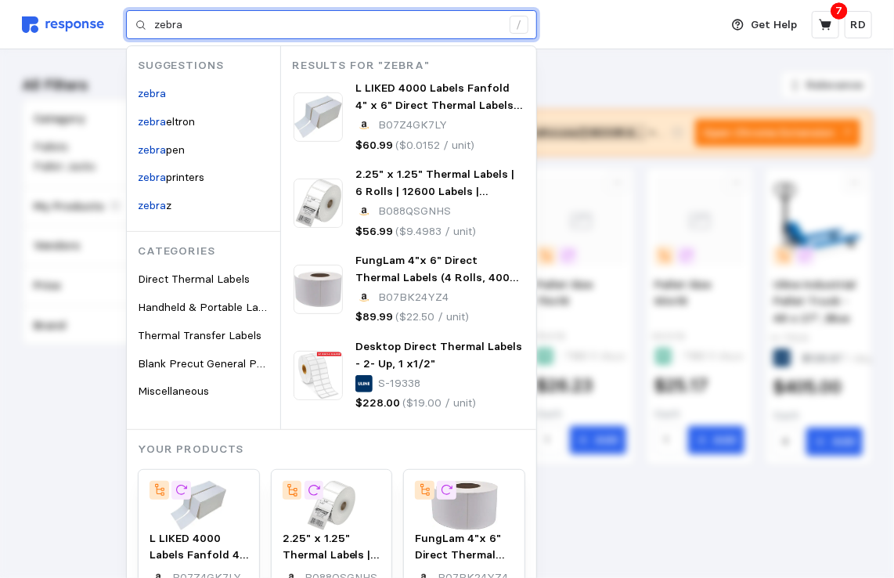
click at [204, 28] on input "zebra" at bounding box center [327, 25] width 347 height 28
type input "z"
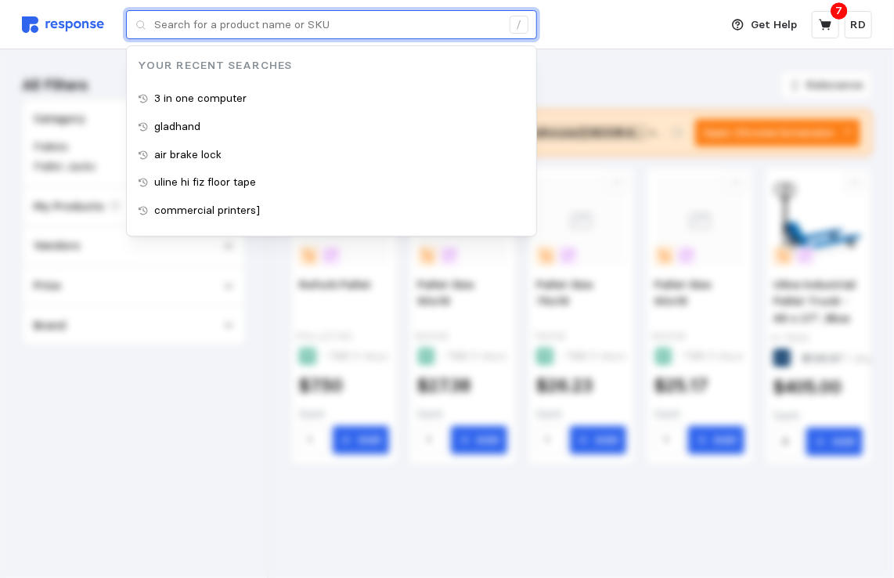
click at [204, 28] on input "text" at bounding box center [327, 25] width 347 height 28
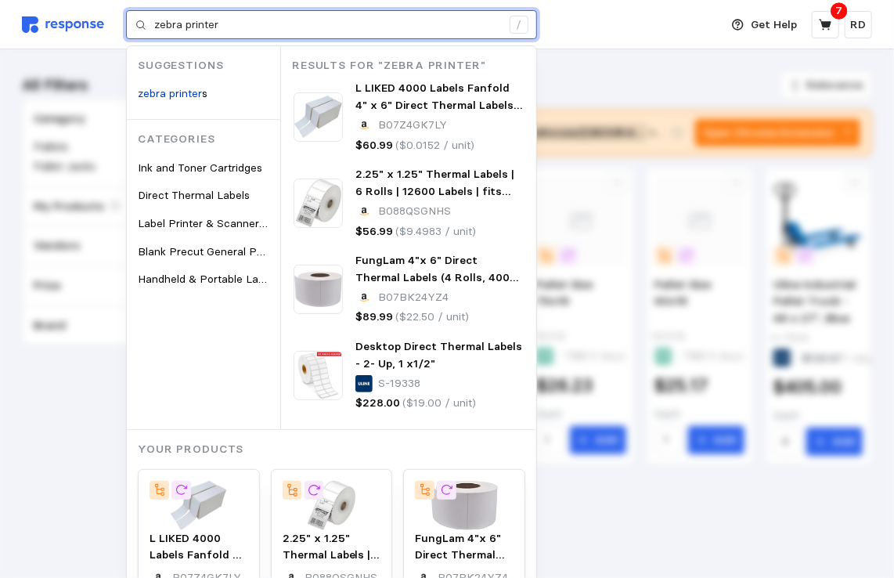
type input "zebra printer"
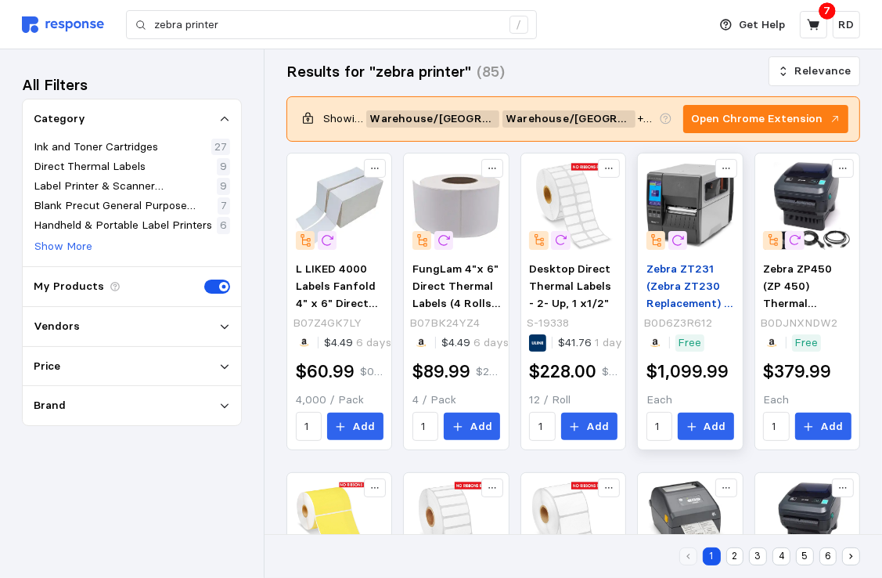
scroll to position [171, 0]
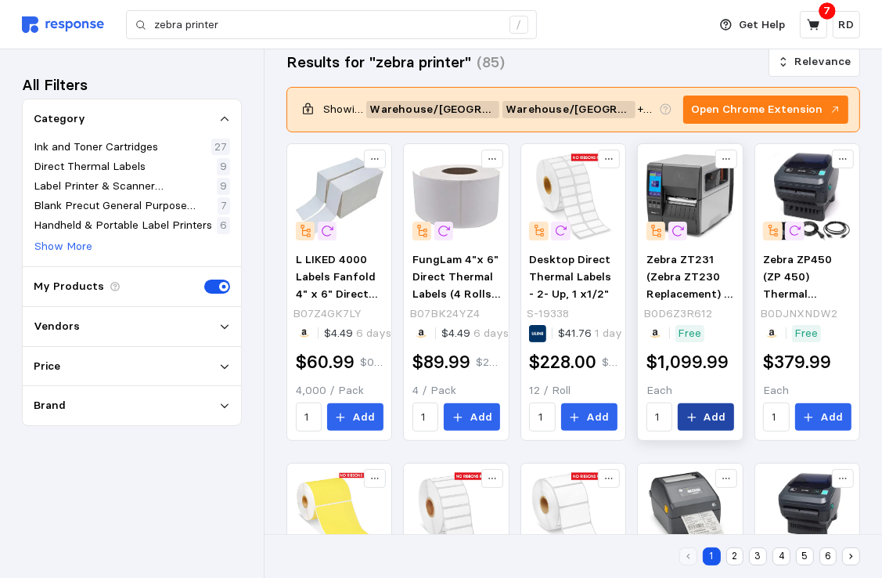
click at [708, 417] on p "Add" at bounding box center [715, 417] width 23 height 17
click at [359, 415] on p "Add" at bounding box center [363, 417] width 23 height 17
click at [463, 420] on icon at bounding box center [457, 417] width 11 height 11
click at [830, 420] on p "Add" at bounding box center [831, 417] width 23 height 17
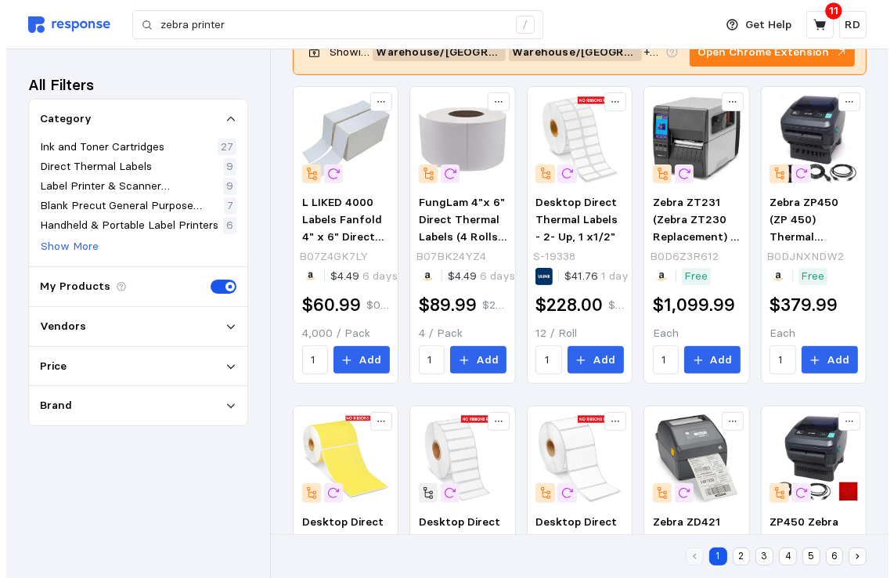
scroll to position [222, 0]
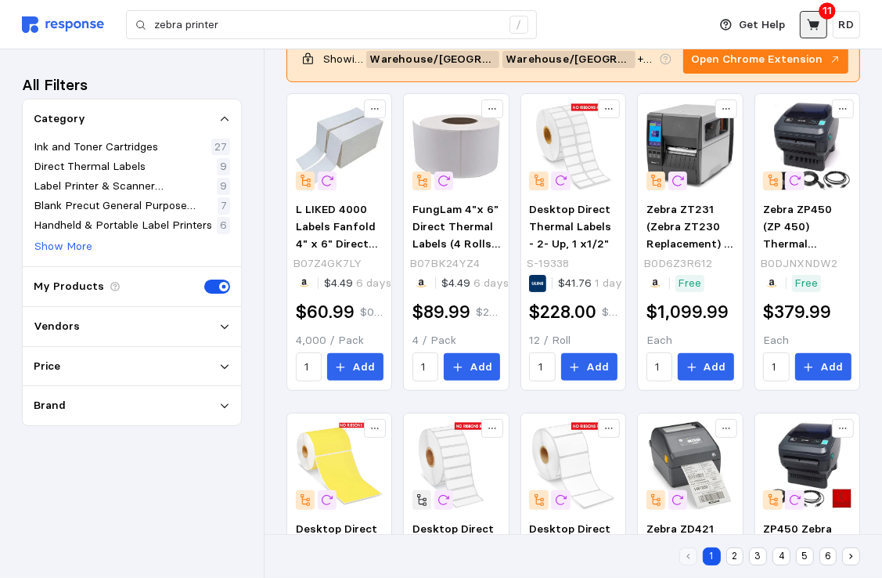
click at [817, 16] on button at bounding box center [813, 24] width 27 height 27
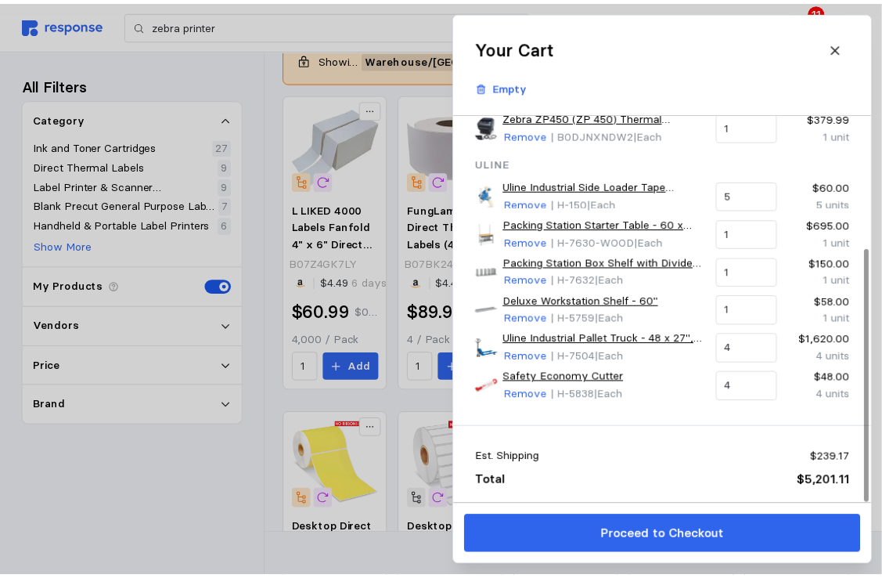
scroll to position [204, 0]
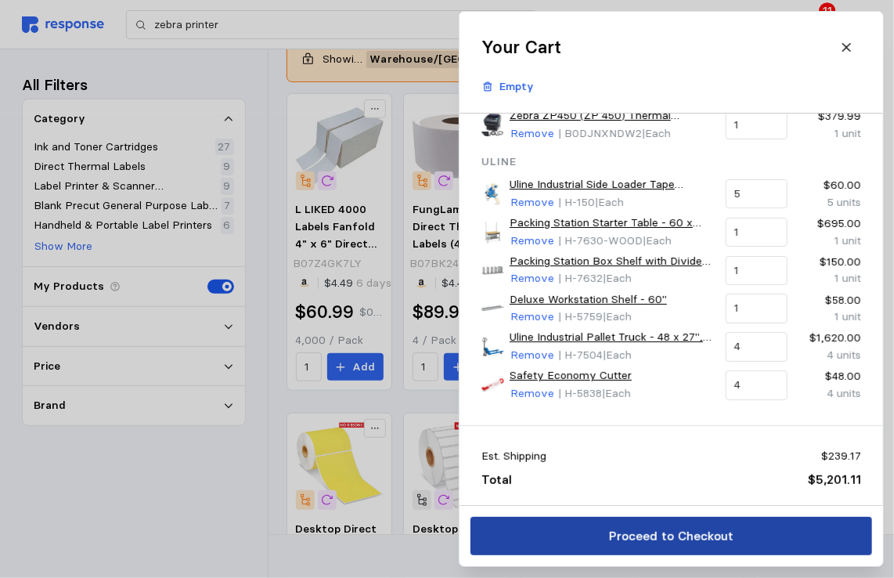
click at [650, 535] on p "Proceed to Checkout" at bounding box center [670, 536] width 124 height 20
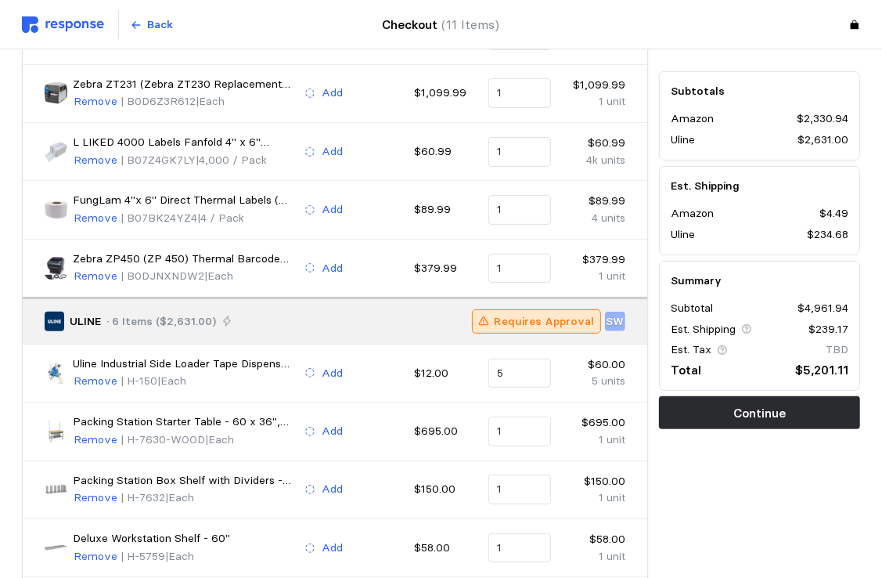
scroll to position [244, 0]
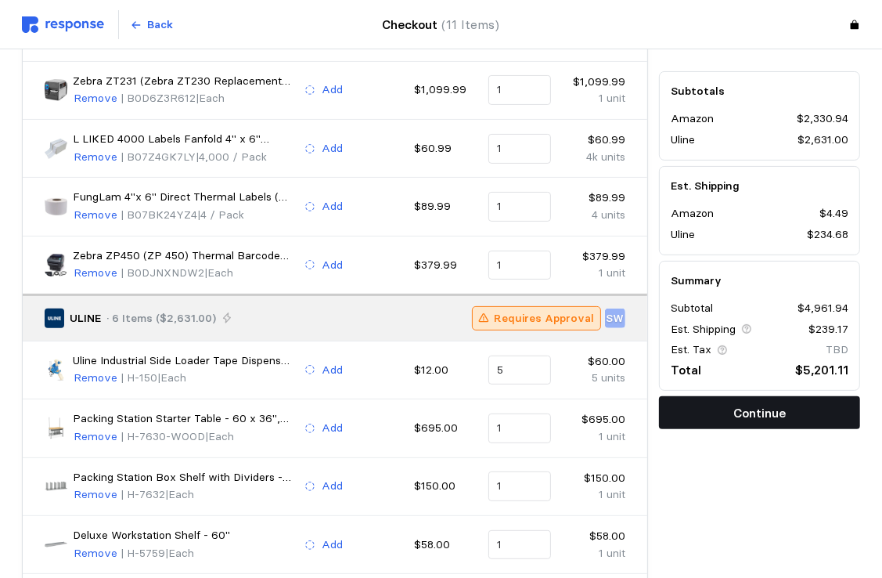
click at [773, 415] on p "Continue" at bounding box center [759, 413] width 52 height 20
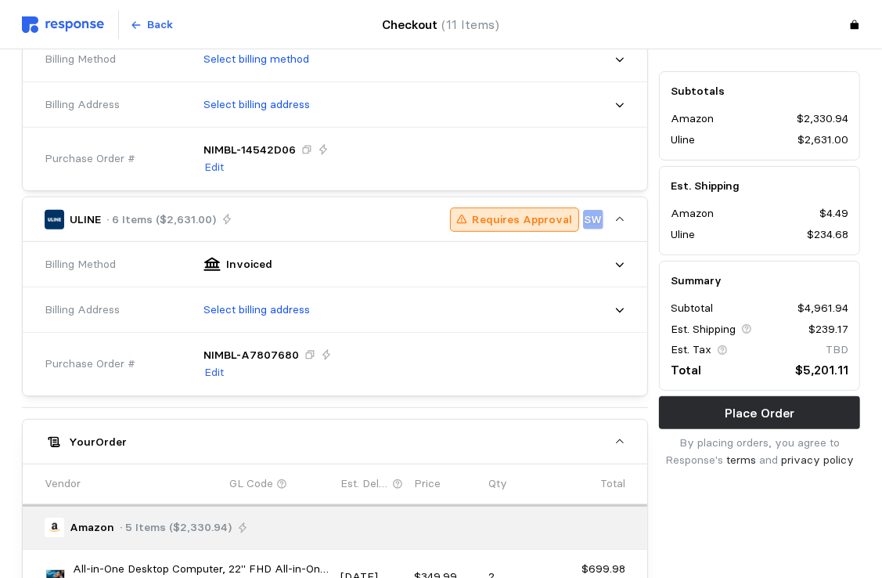
scroll to position [498, 0]
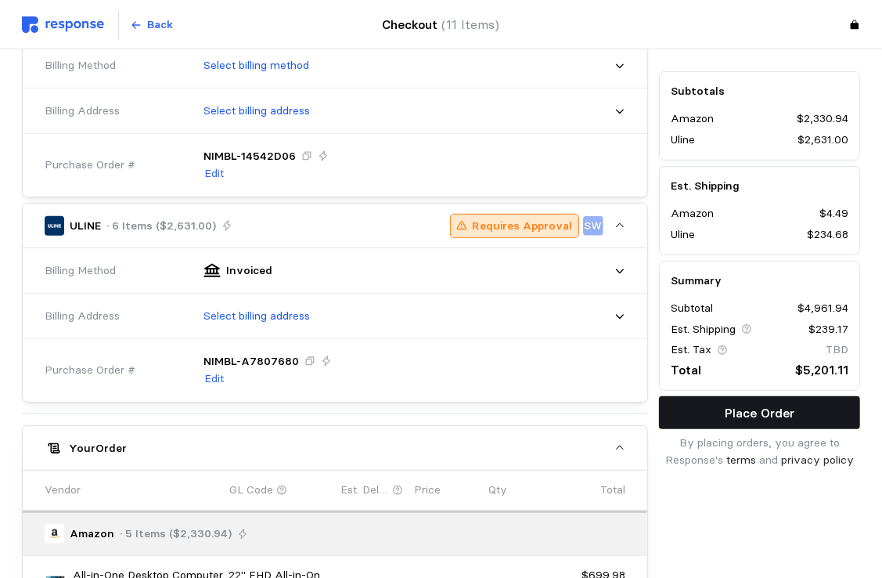
click at [796, 405] on button "Place Order" at bounding box center [759, 413] width 201 height 33
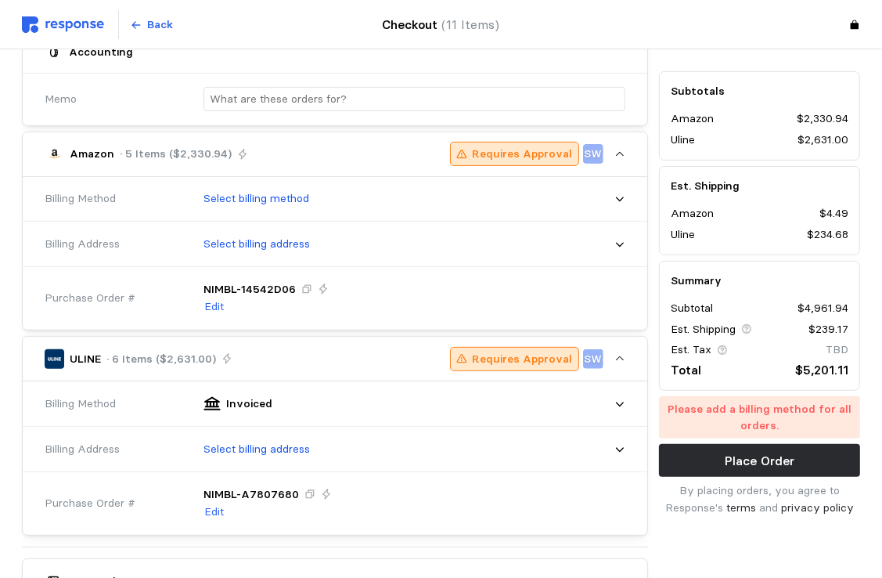
scroll to position [363, 0]
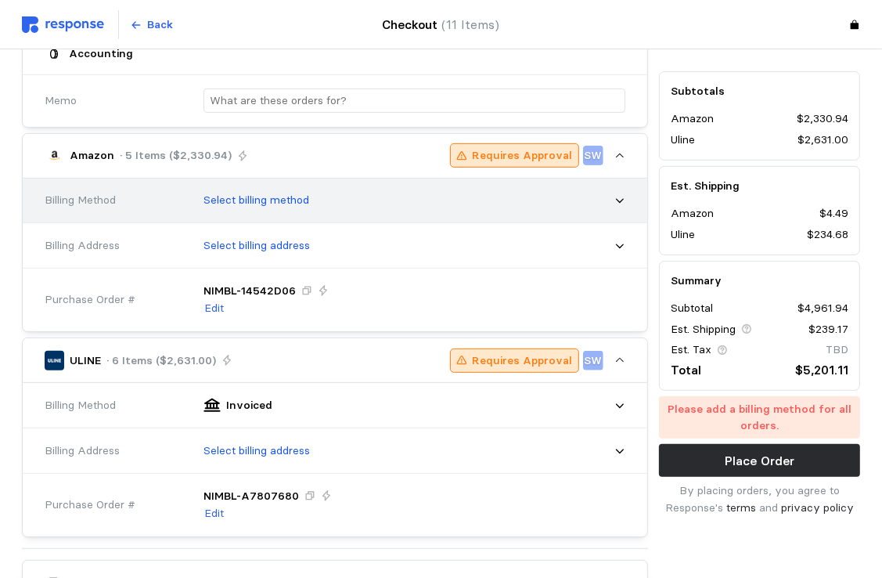
click at [622, 196] on icon at bounding box center [619, 200] width 11 height 11
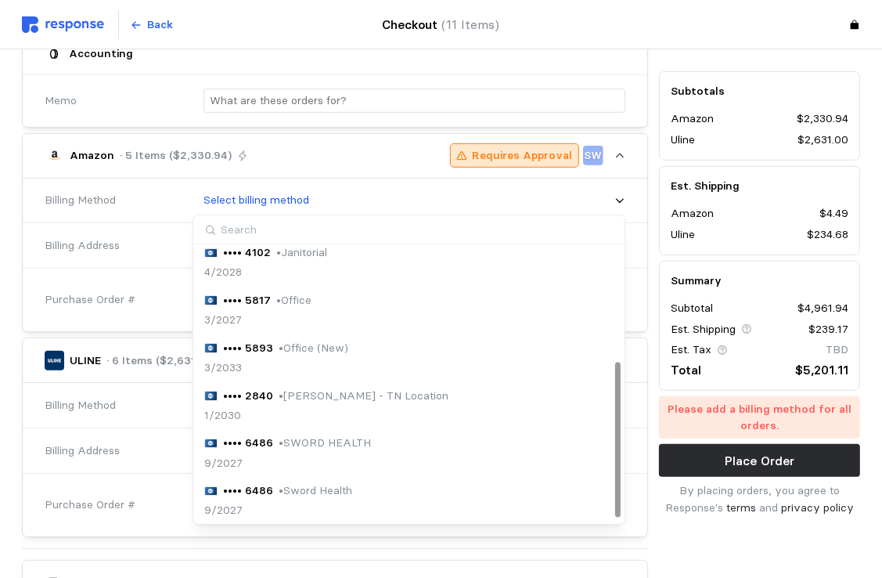
scroll to position [202, 0]
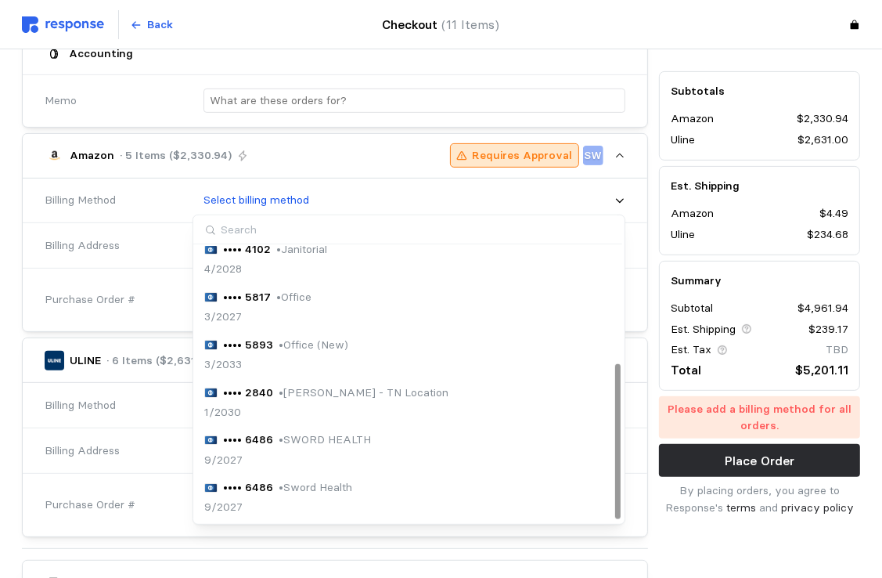
click at [301, 391] on p "• [PERSON_NAME] - TN Location" at bounding box center [364, 392] width 170 height 17
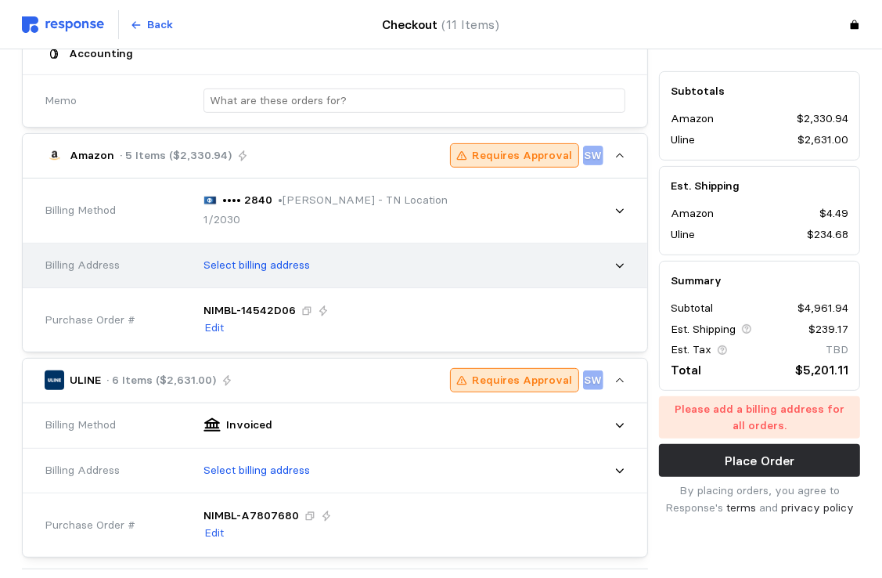
click at [620, 265] on icon at bounding box center [619, 265] width 11 height 11
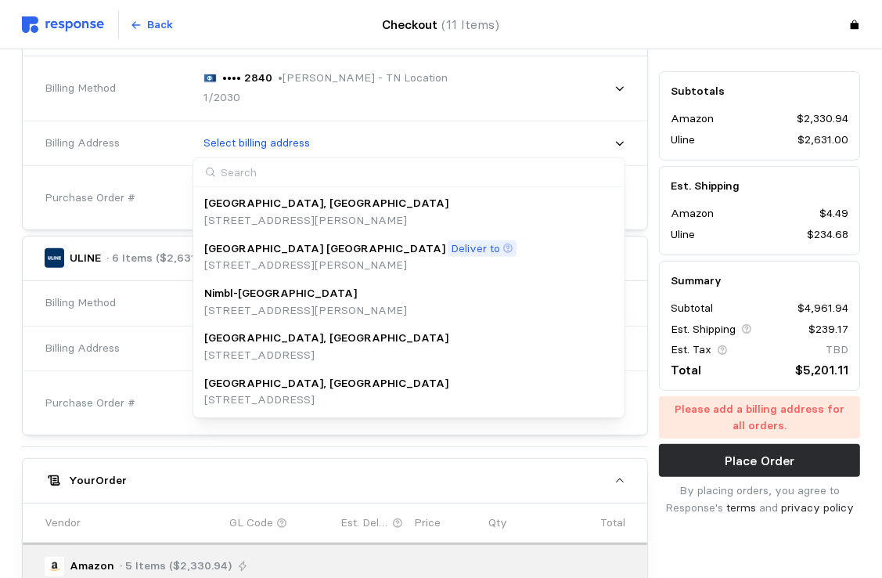
scroll to position [485, 0]
click at [268, 390] on p "[GEOGRAPHIC_DATA], [GEOGRAPHIC_DATA]" at bounding box center [326, 383] width 244 height 17
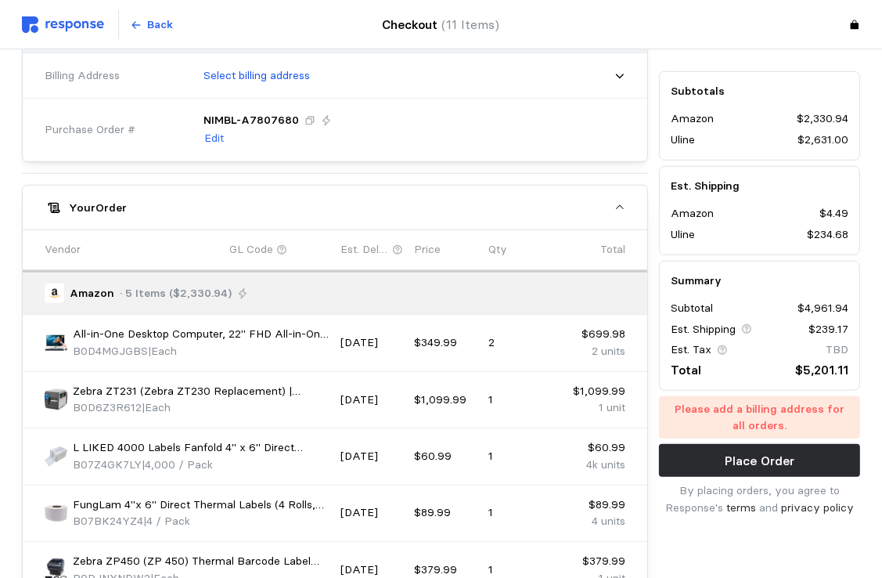
scroll to position [776, 0]
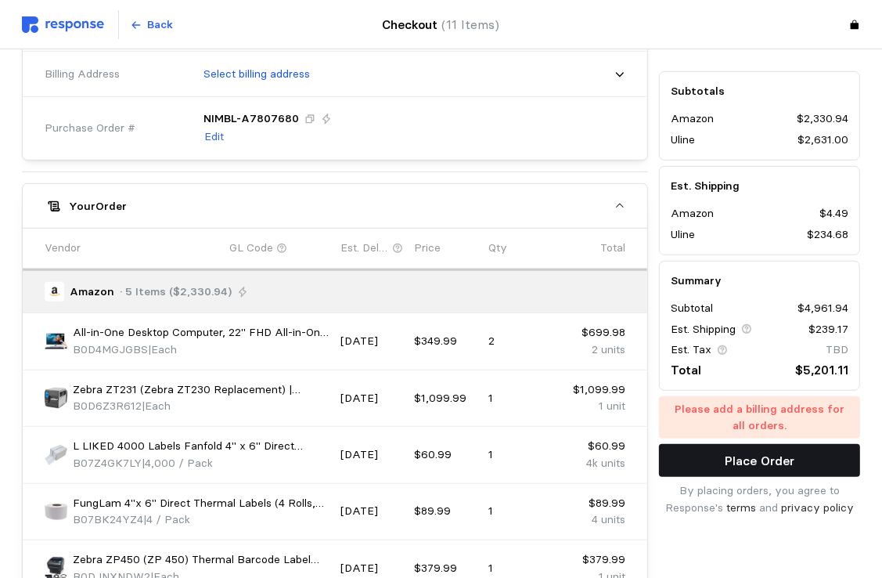
click at [754, 458] on p "Place Order" at bounding box center [760, 461] width 70 height 20
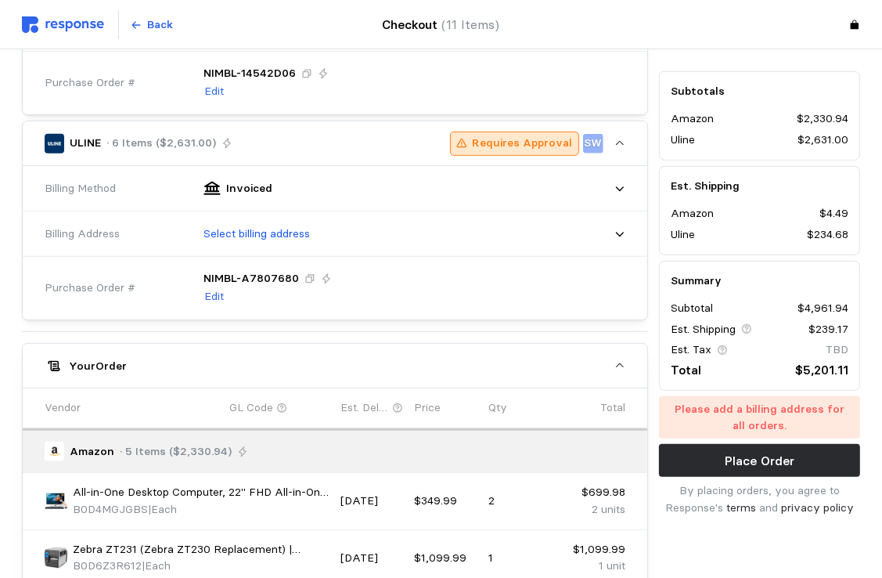
scroll to position [598, 0]
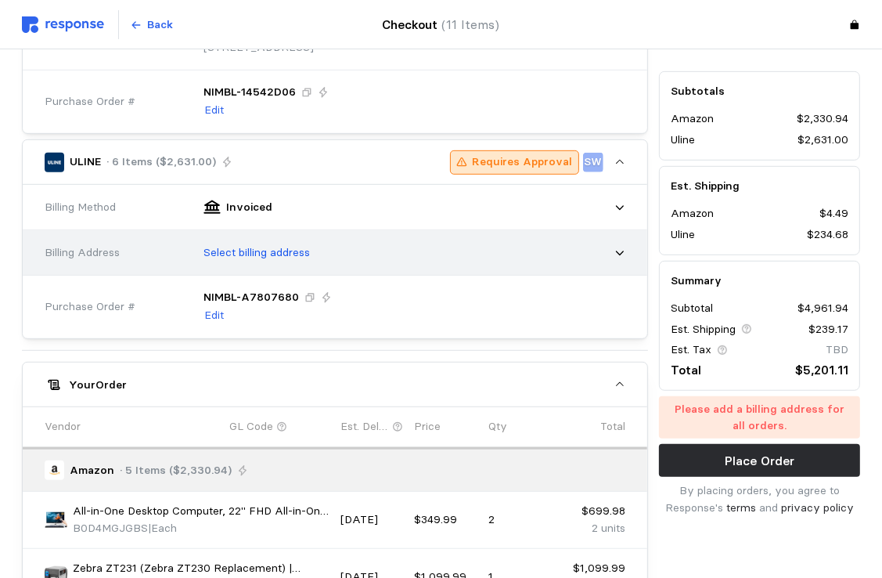
click at [617, 247] on icon at bounding box center [619, 252] width 11 height 11
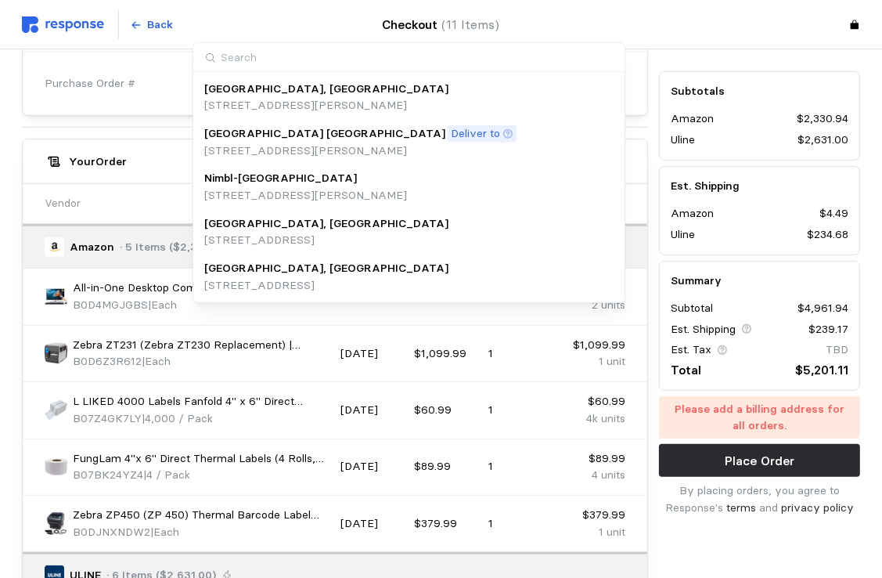
scroll to position [828, 0]
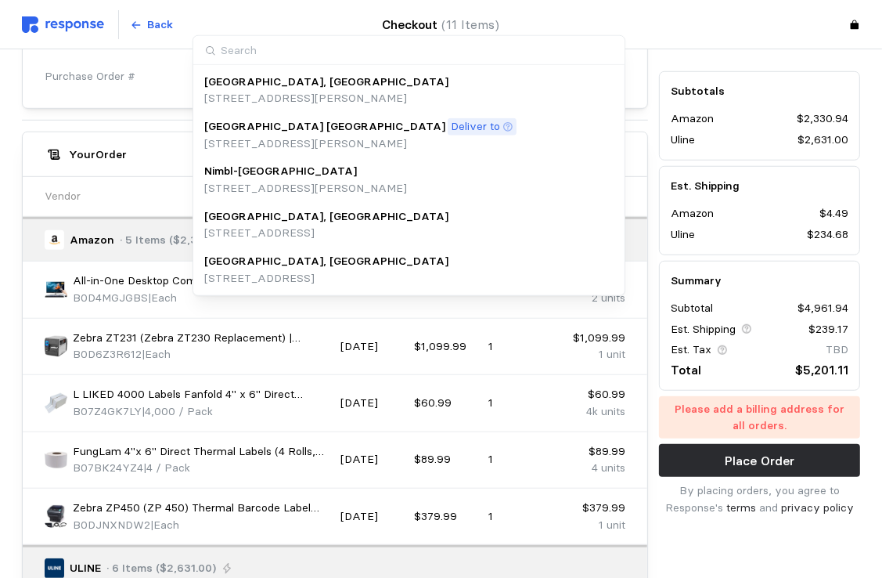
click at [268, 260] on p "[GEOGRAPHIC_DATA], [GEOGRAPHIC_DATA]" at bounding box center [326, 261] width 244 height 17
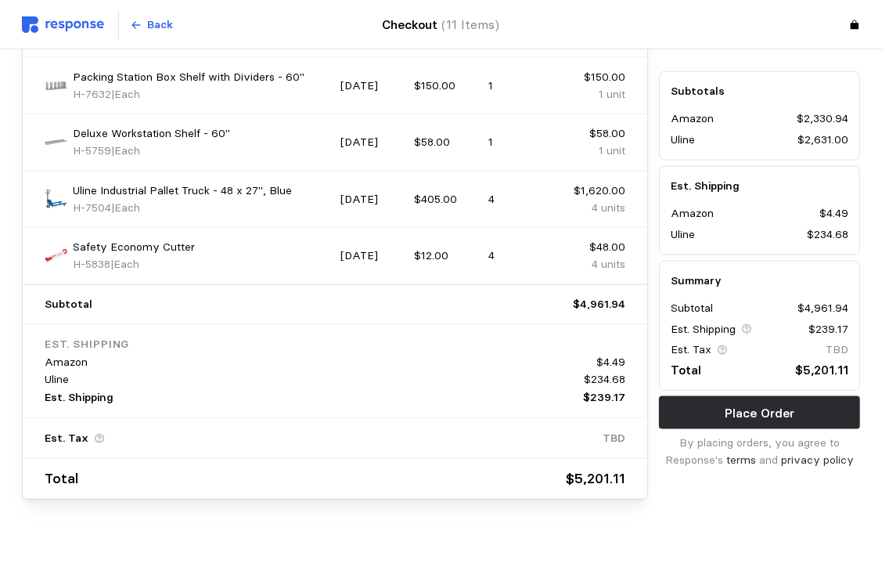
scroll to position [1491, 0]
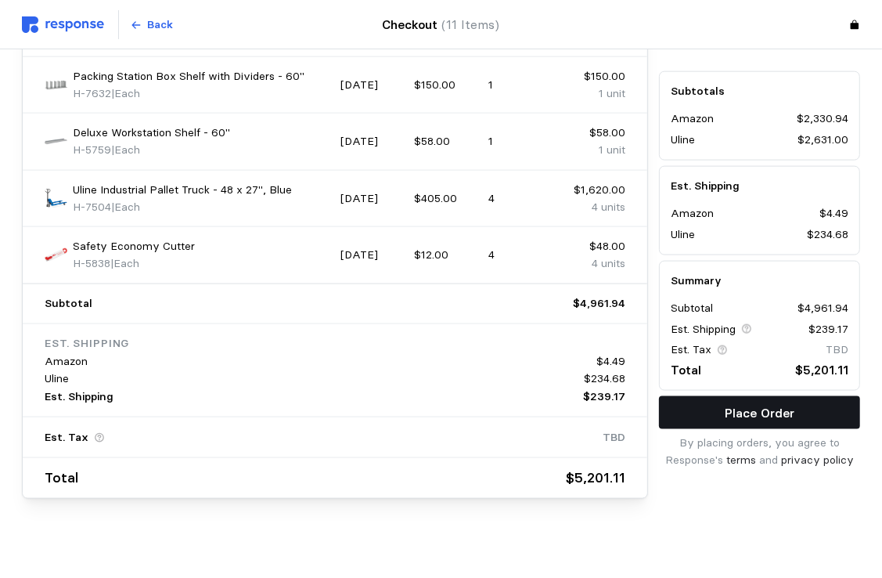
click at [773, 409] on p "Place Order" at bounding box center [760, 413] width 70 height 20
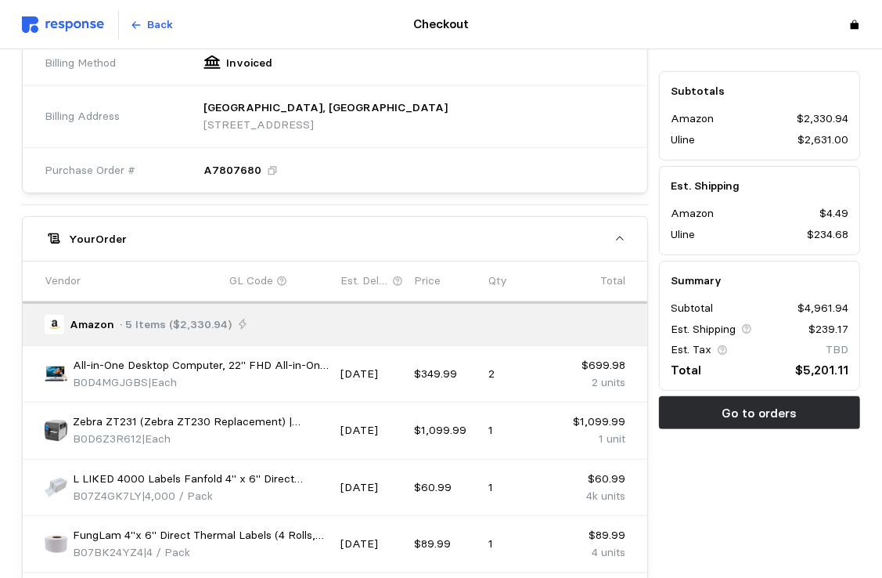
scroll to position [709, 0]
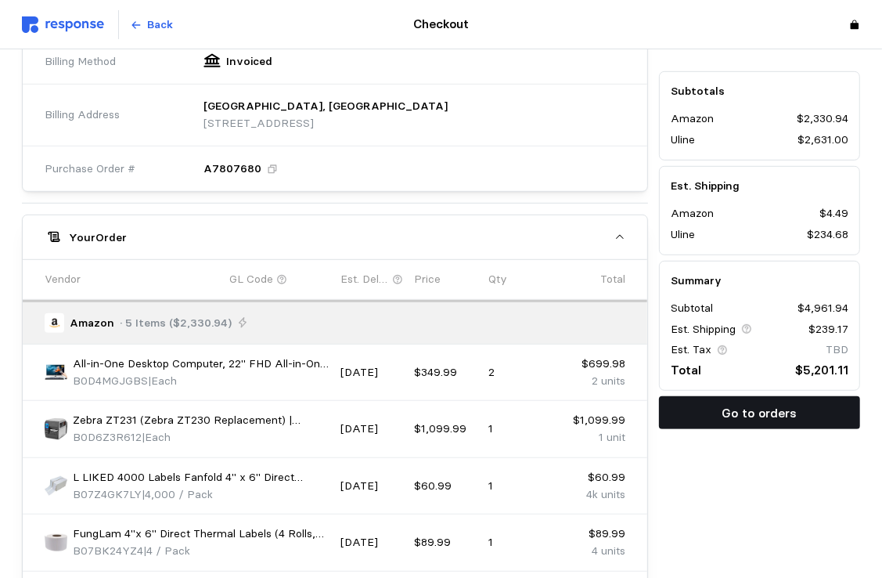
click at [803, 403] on button "Go to orders" at bounding box center [759, 413] width 201 height 33
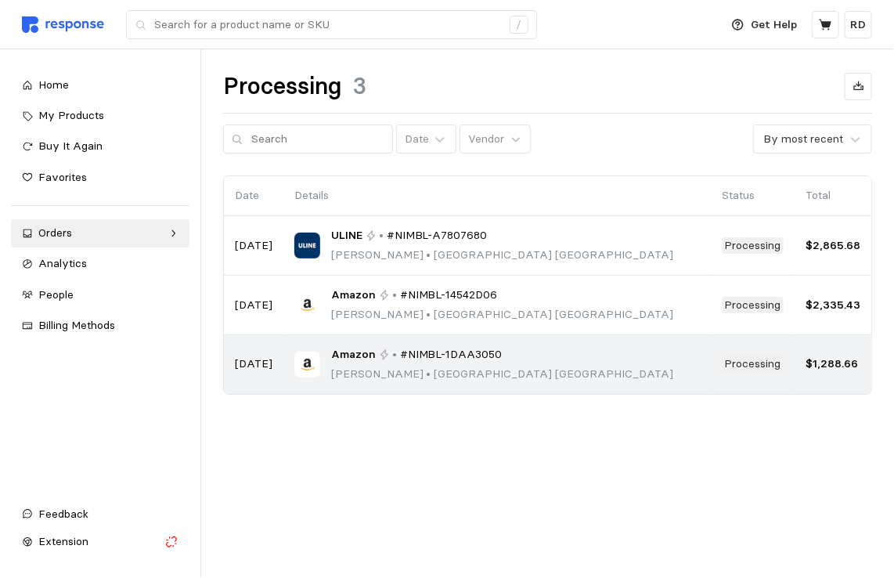
click at [420, 373] on p "[PERSON_NAME] • [GEOGRAPHIC_DATA]" at bounding box center [502, 374] width 342 height 17
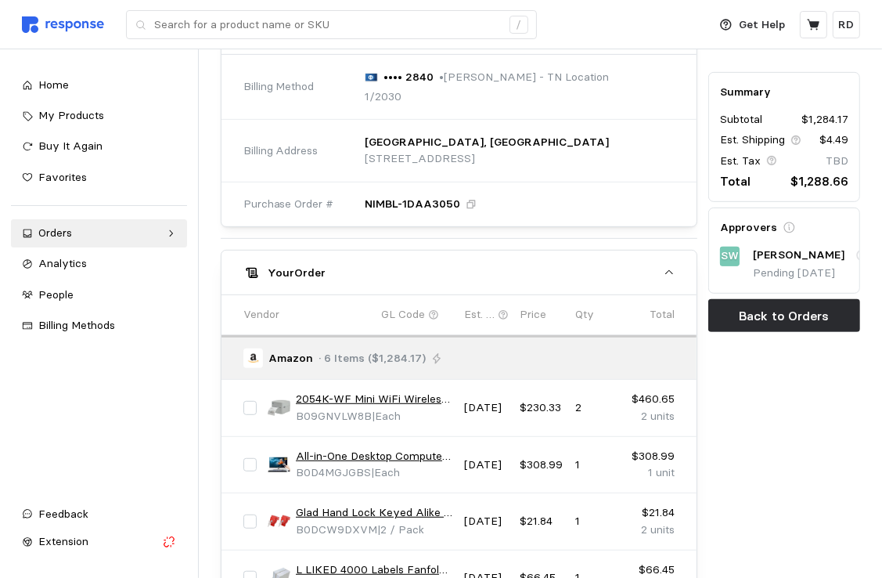
scroll to position [369, 0]
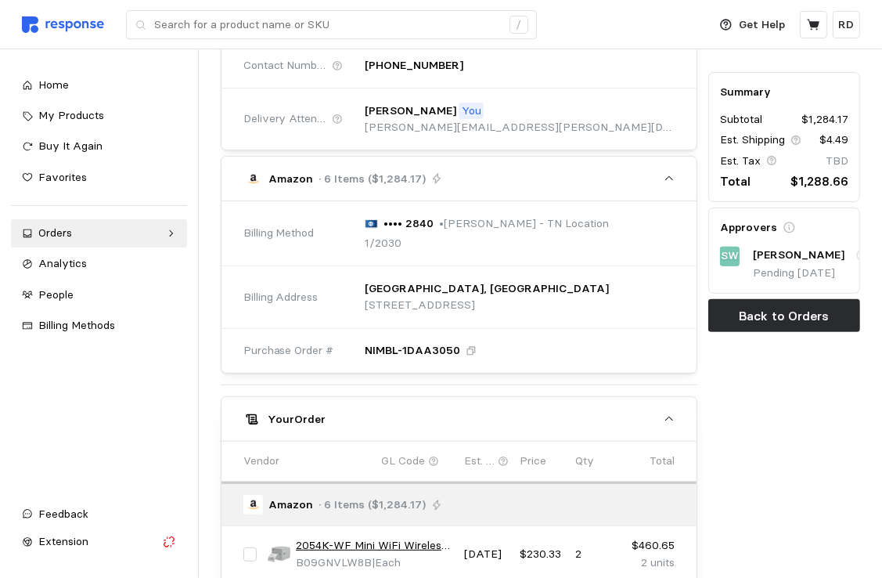
click at [567, 248] on div "•••• 2840 • [PERSON_NAME] - TN Location 1/2030" at bounding box center [514, 233] width 321 height 59
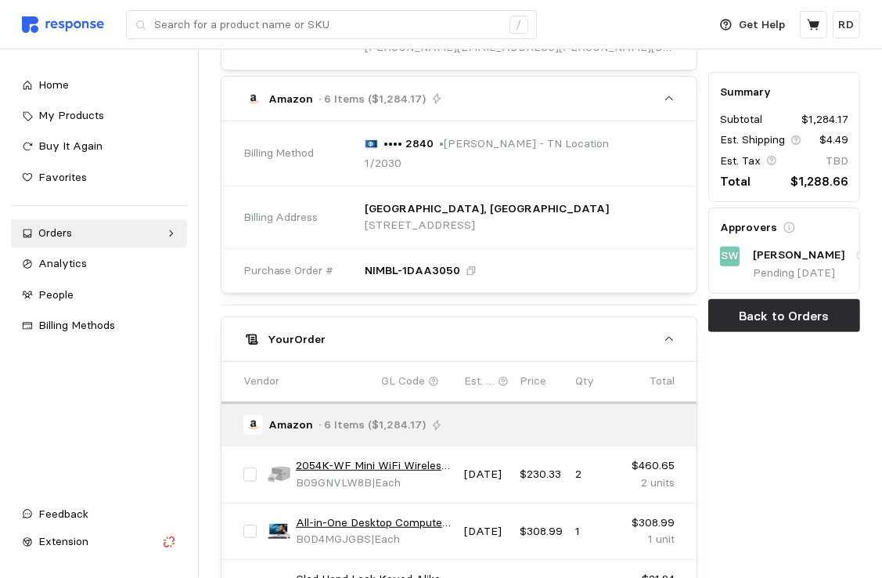
scroll to position [449, 0]
click at [539, 246] on div "NIMBL-1DAA3050" at bounding box center [514, 270] width 332 height 50
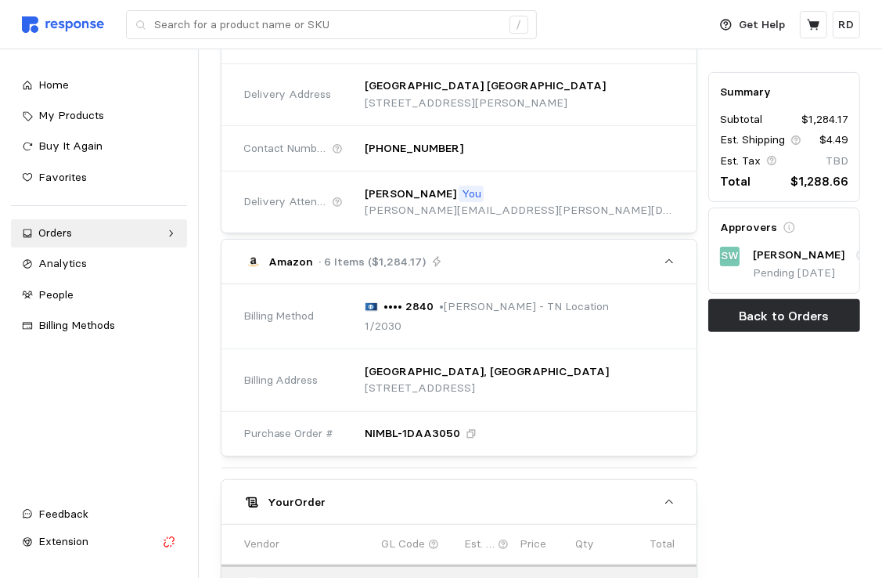
scroll to position [0, 0]
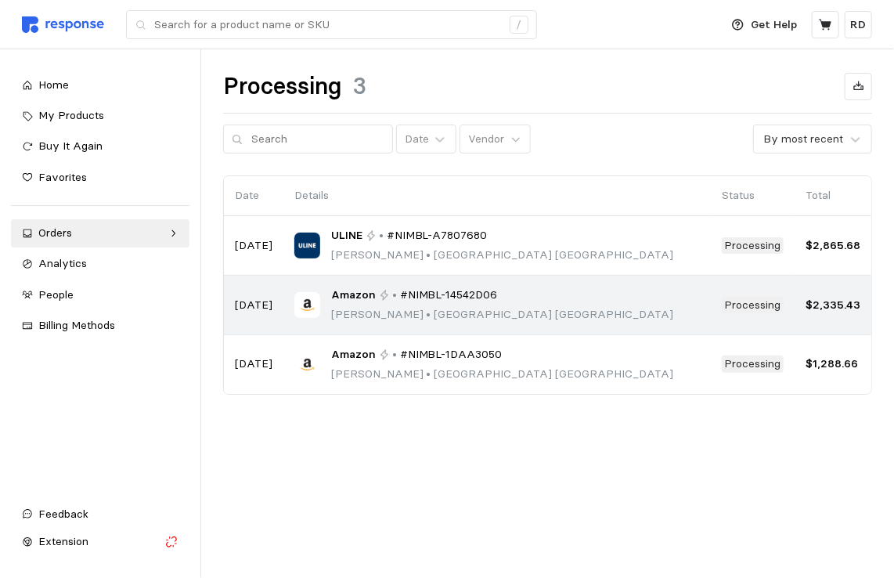
click at [414, 301] on span "#NIMBL-14542D06" at bounding box center [449, 294] width 98 height 17
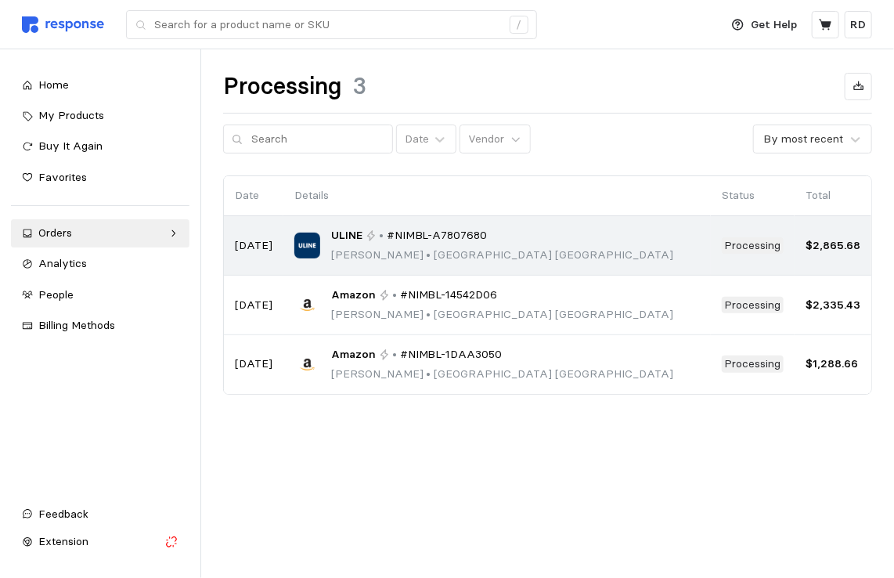
click at [438, 240] on span "#NIMBL-A7807680" at bounding box center [437, 235] width 101 height 17
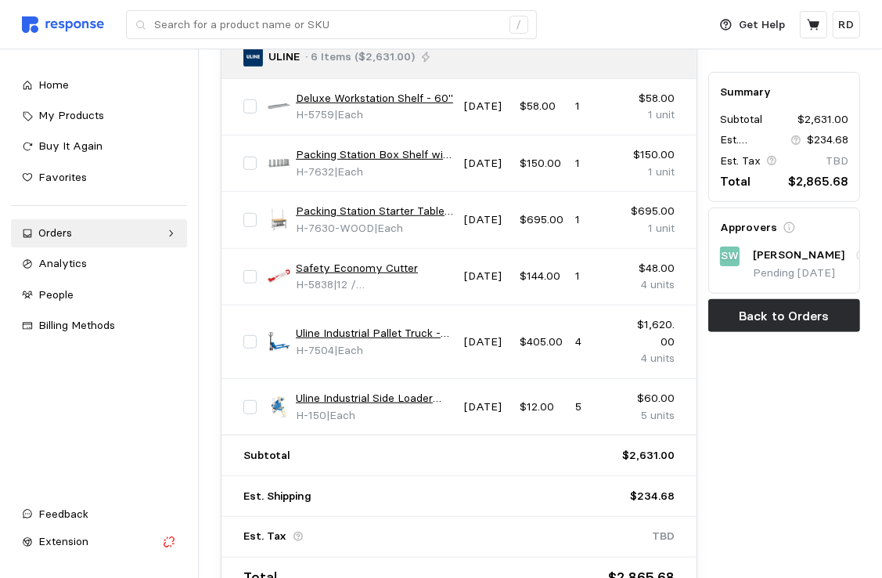
scroll to position [753, 0]
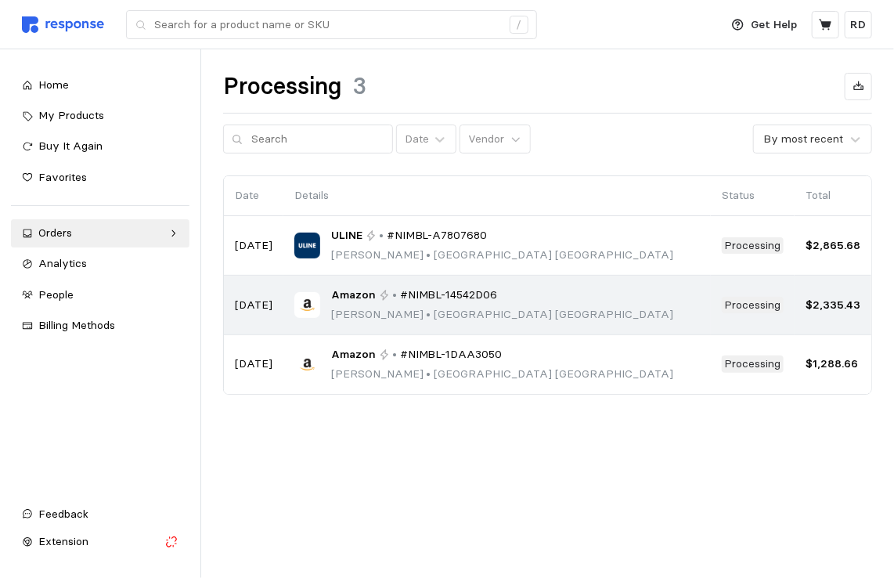
click at [478, 312] on p "[PERSON_NAME] • [GEOGRAPHIC_DATA]" at bounding box center [502, 314] width 342 height 17
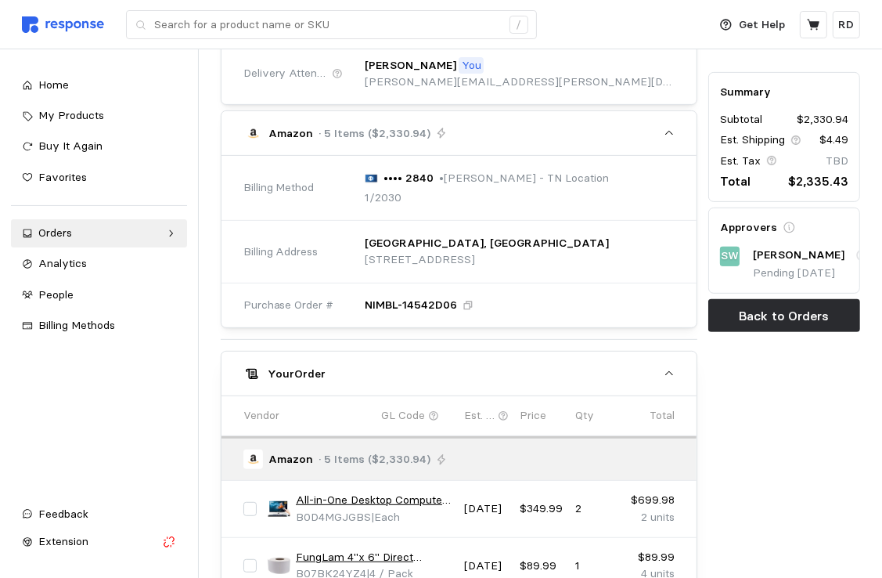
scroll to position [373, 0]
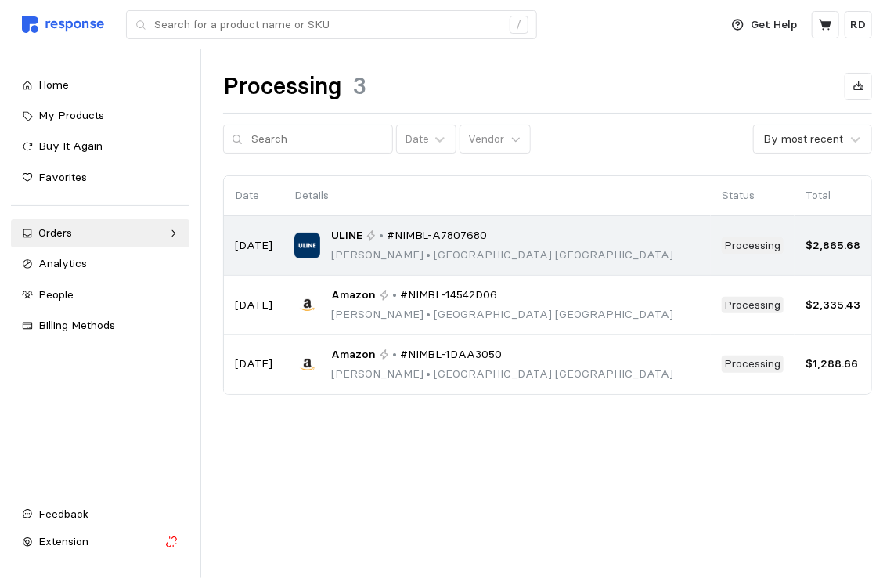
click at [427, 243] on div "ULINE • #NIMBL-A7807680 [PERSON_NAME] • [GEOGRAPHIC_DATA]" at bounding box center [502, 245] width 342 height 37
